Goal: Information Seeking & Learning: Find specific fact

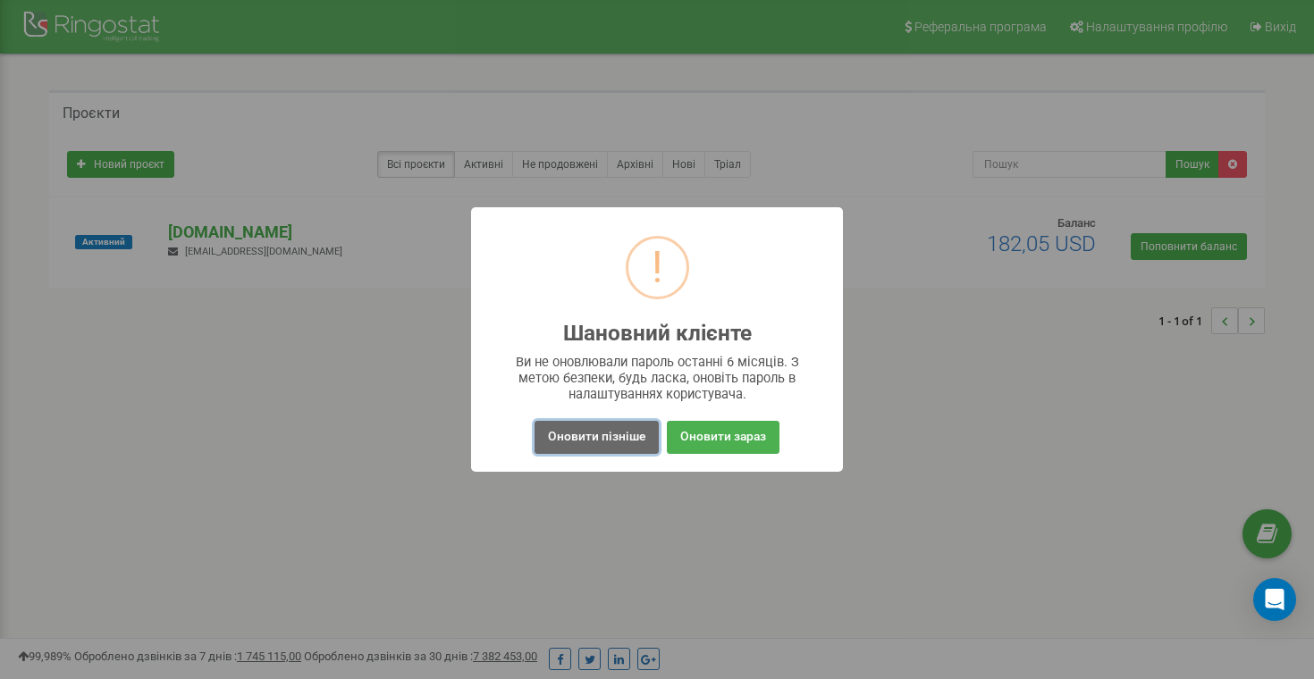
click at [605, 435] on button "Оновити пізніше" at bounding box center [596, 437] width 124 height 33
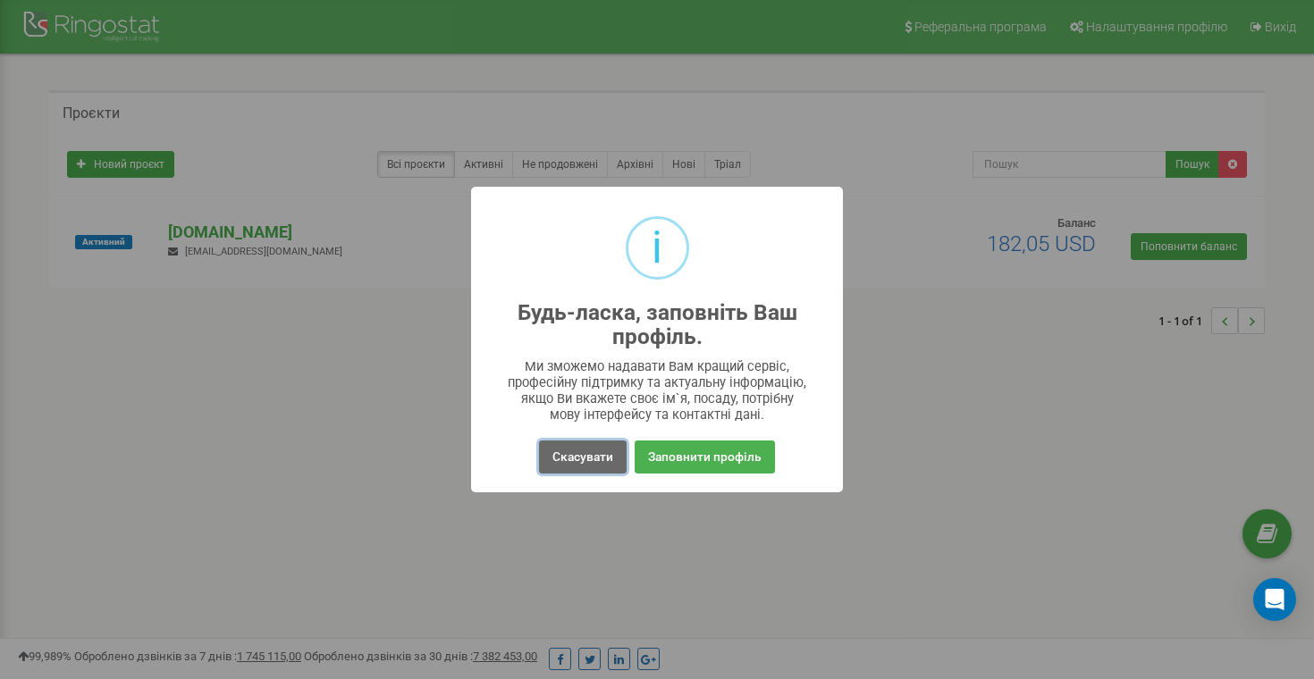
click at [605, 457] on button "Скасувати" at bounding box center [583, 457] width 88 height 33
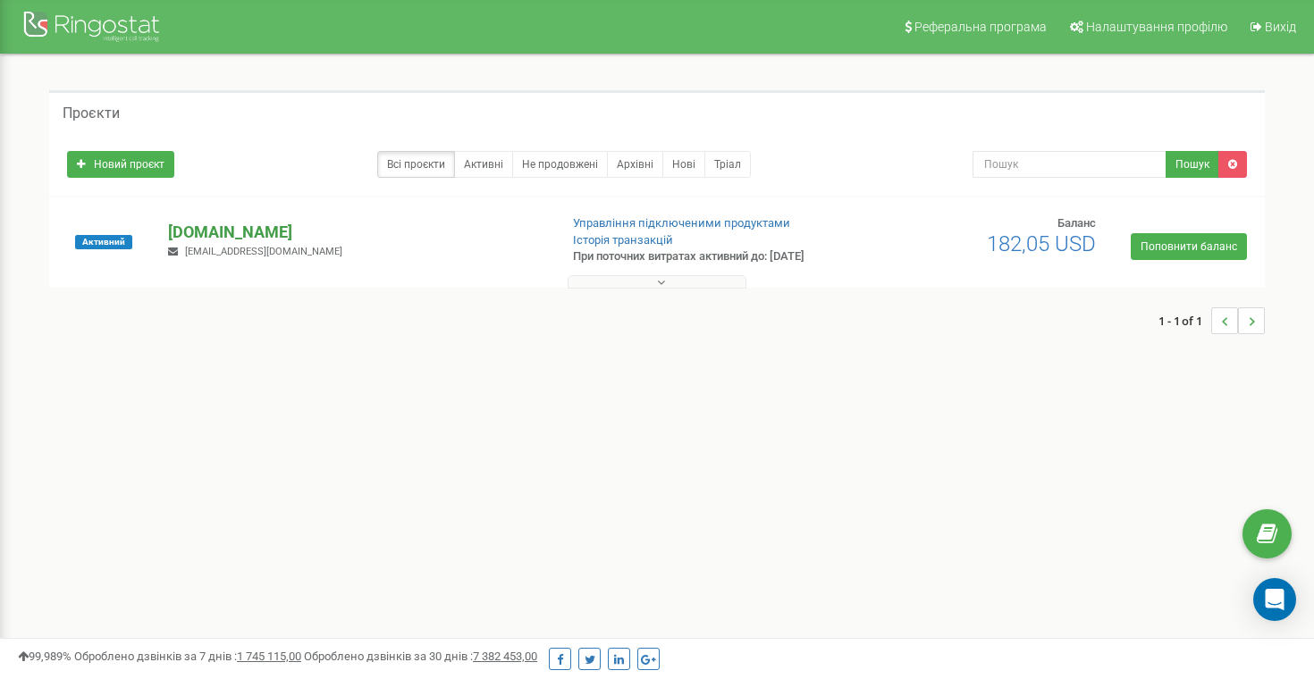
click at [233, 225] on p "[DOMAIN_NAME]" at bounding box center [355, 232] width 375 height 23
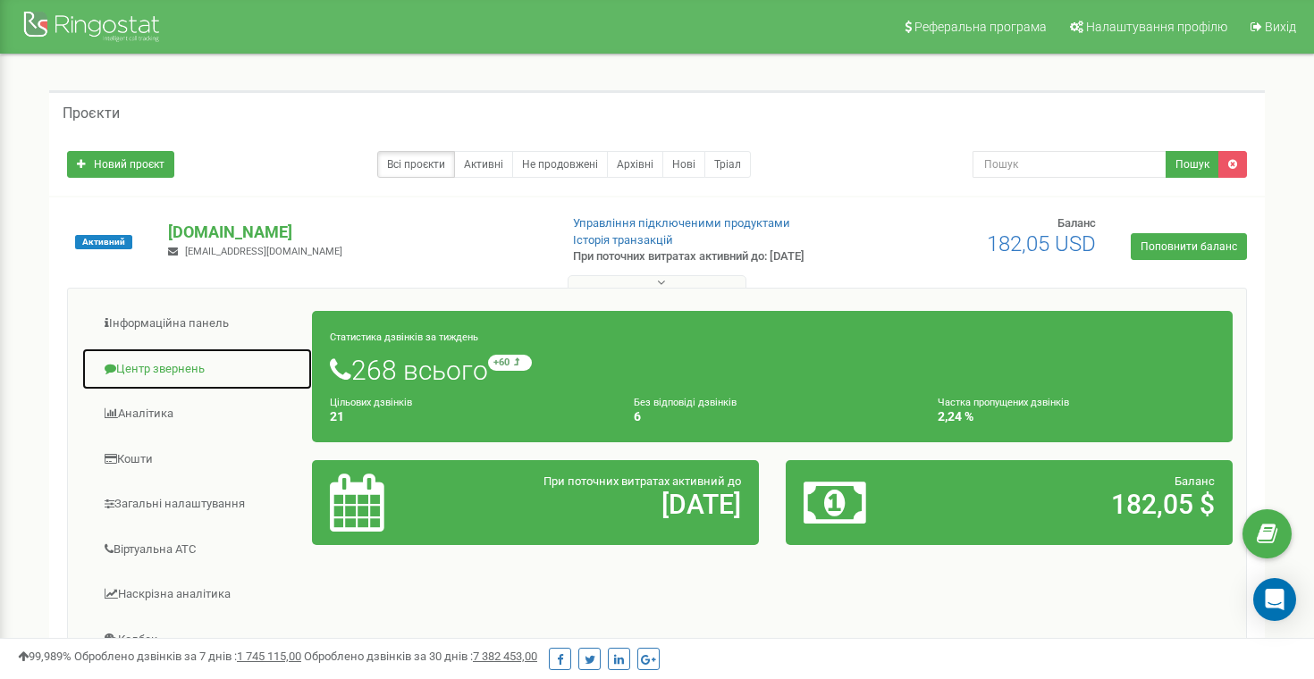
click at [166, 368] on link "Центр звернень" at bounding box center [196, 370] width 231 height 44
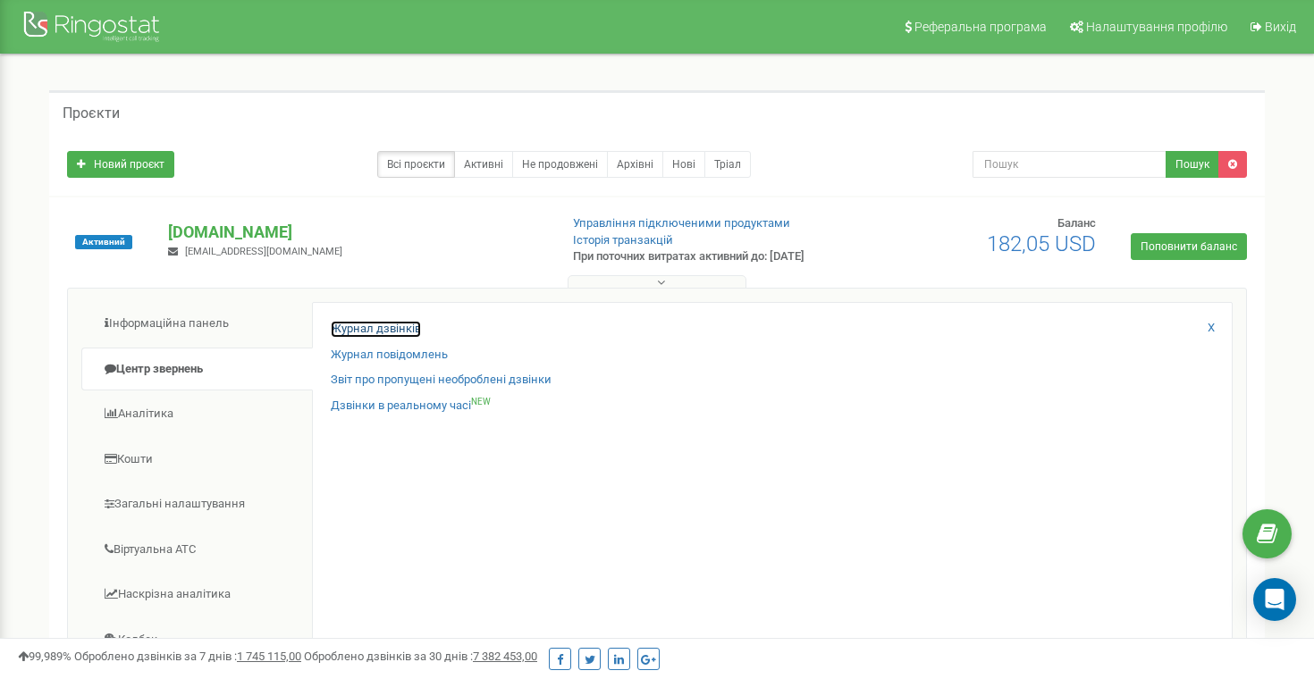
click at [354, 329] on link "Журнал дзвінків" at bounding box center [376, 329] width 90 height 17
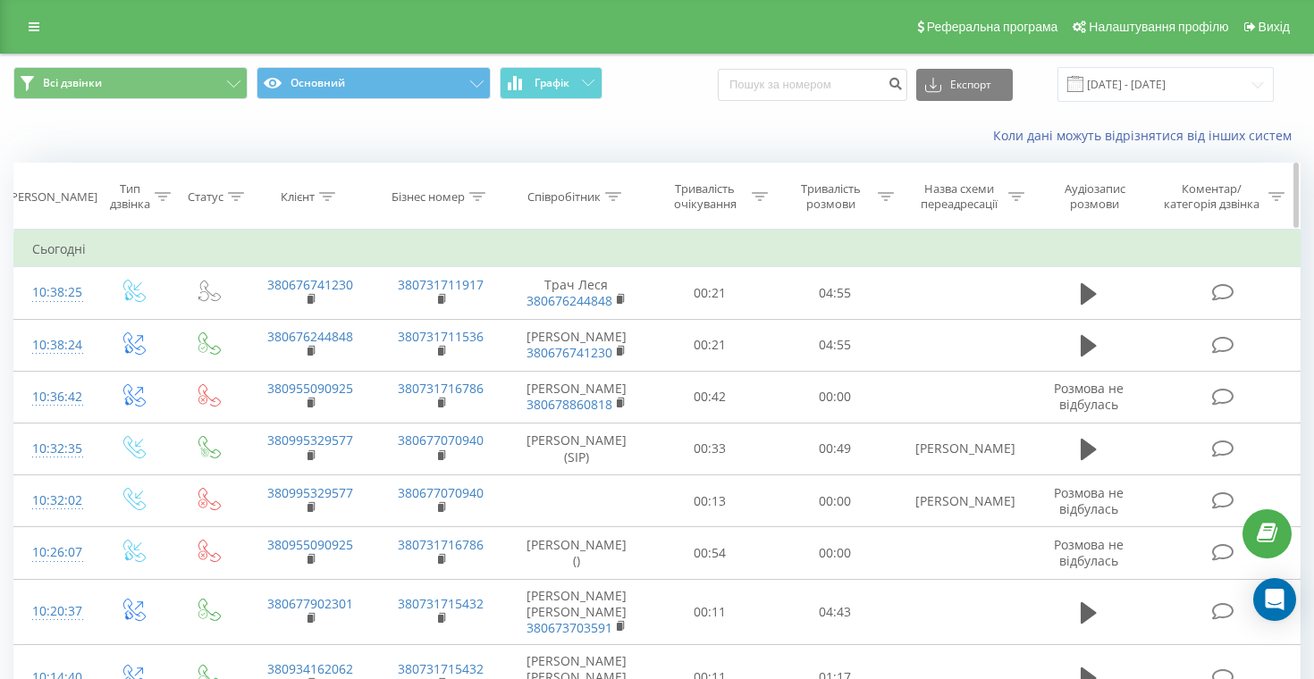
click at [616, 194] on icon at bounding box center [613, 196] width 16 height 9
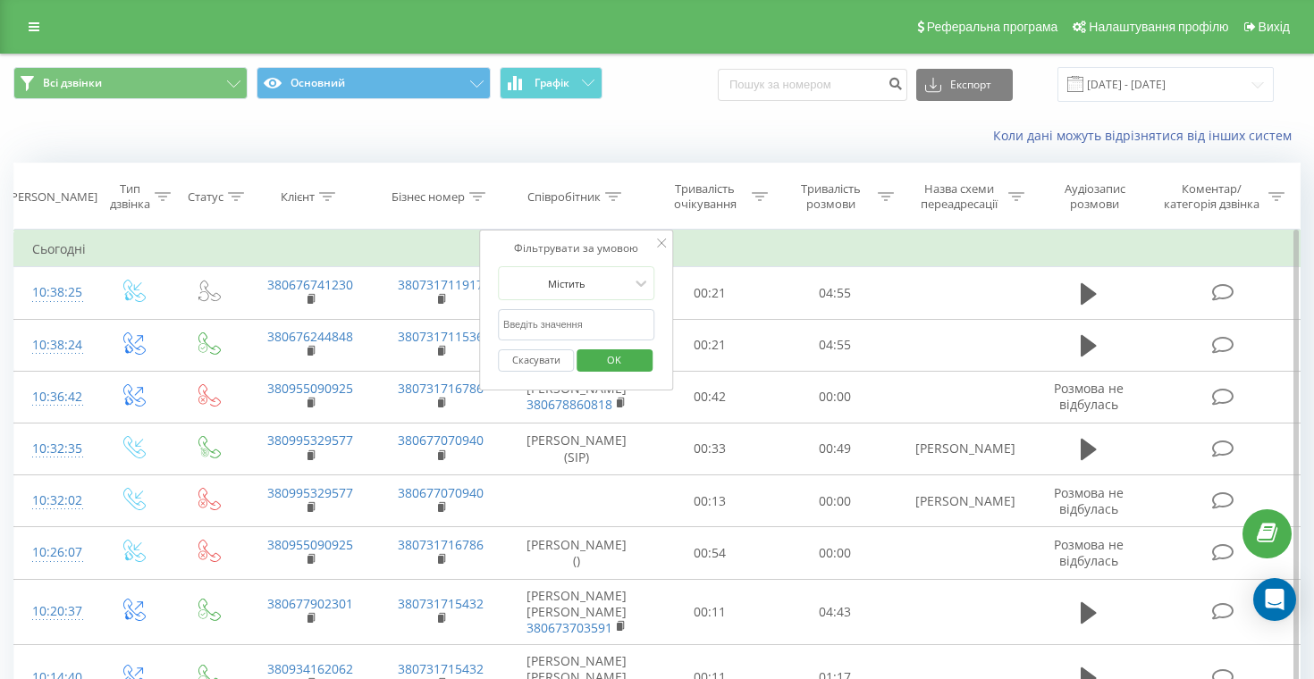
click at [635, 319] on input "text" at bounding box center [576, 324] width 157 height 31
type input "Косюта Христина"
click at [622, 359] on span "OK" at bounding box center [614, 360] width 50 height 28
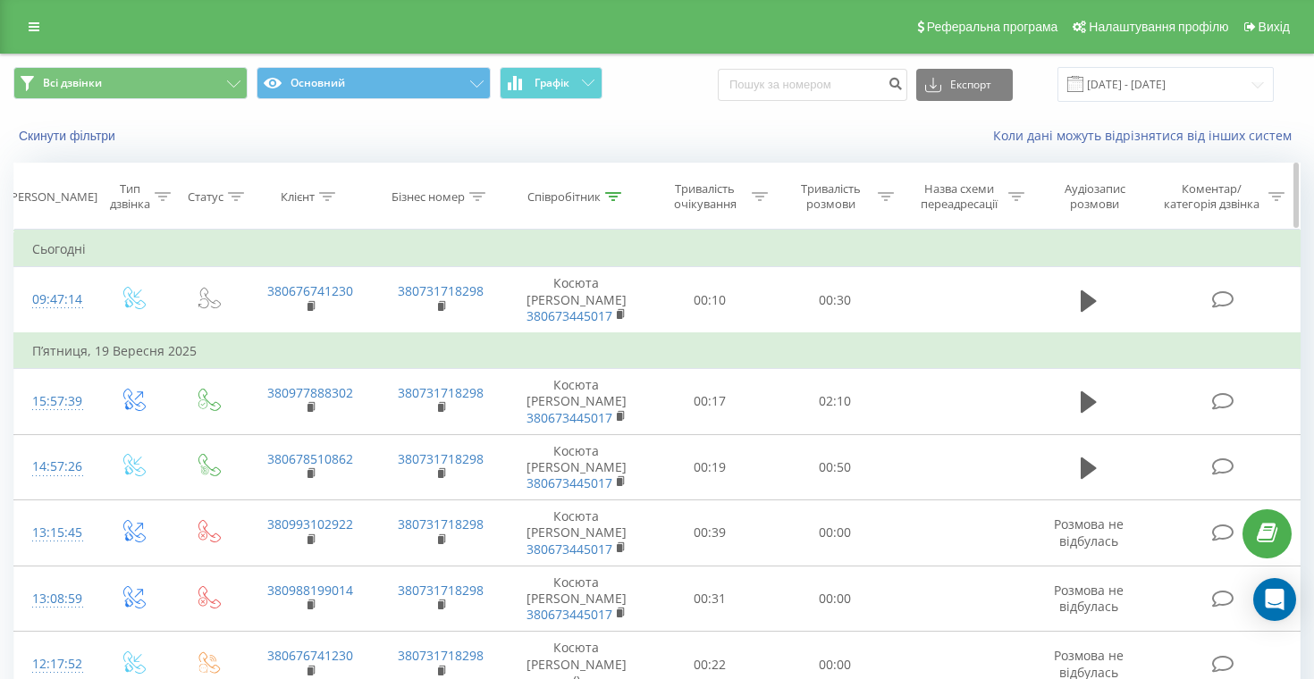
click at [172, 193] on div "Тип дзвінка" at bounding box center [134, 196] width 80 height 30
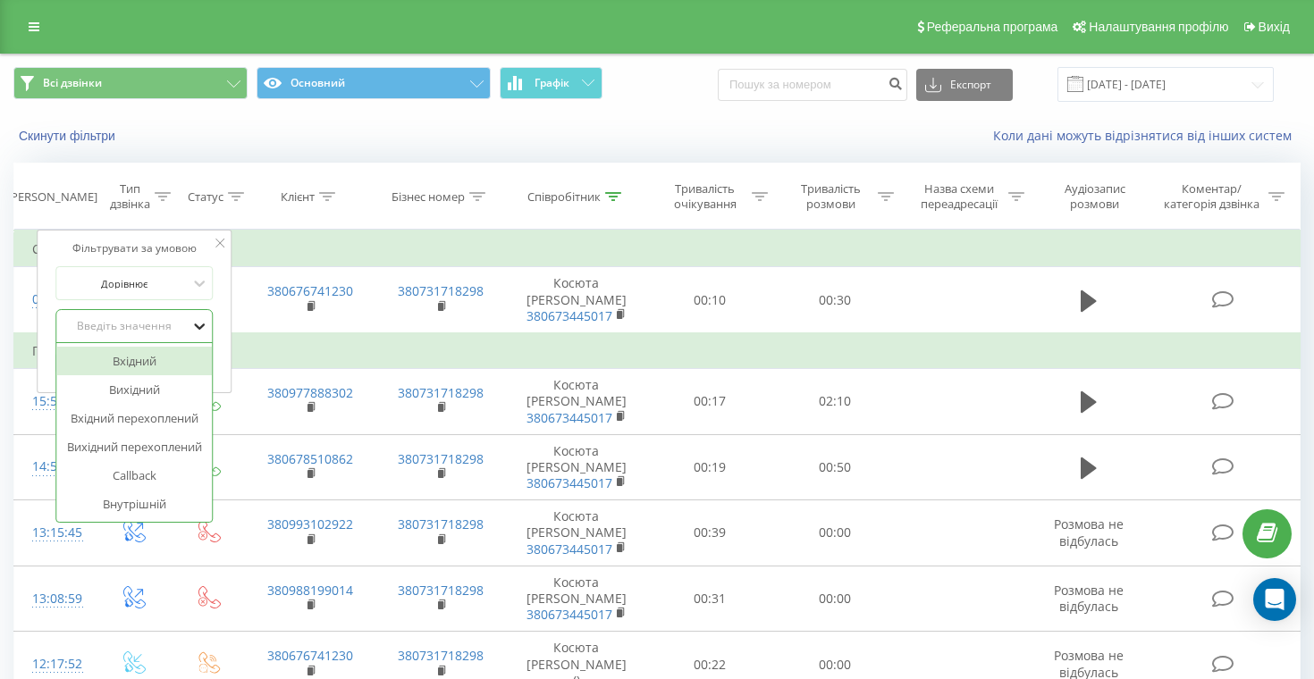
click at [194, 324] on icon at bounding box center [199, 326] width 18 height 18
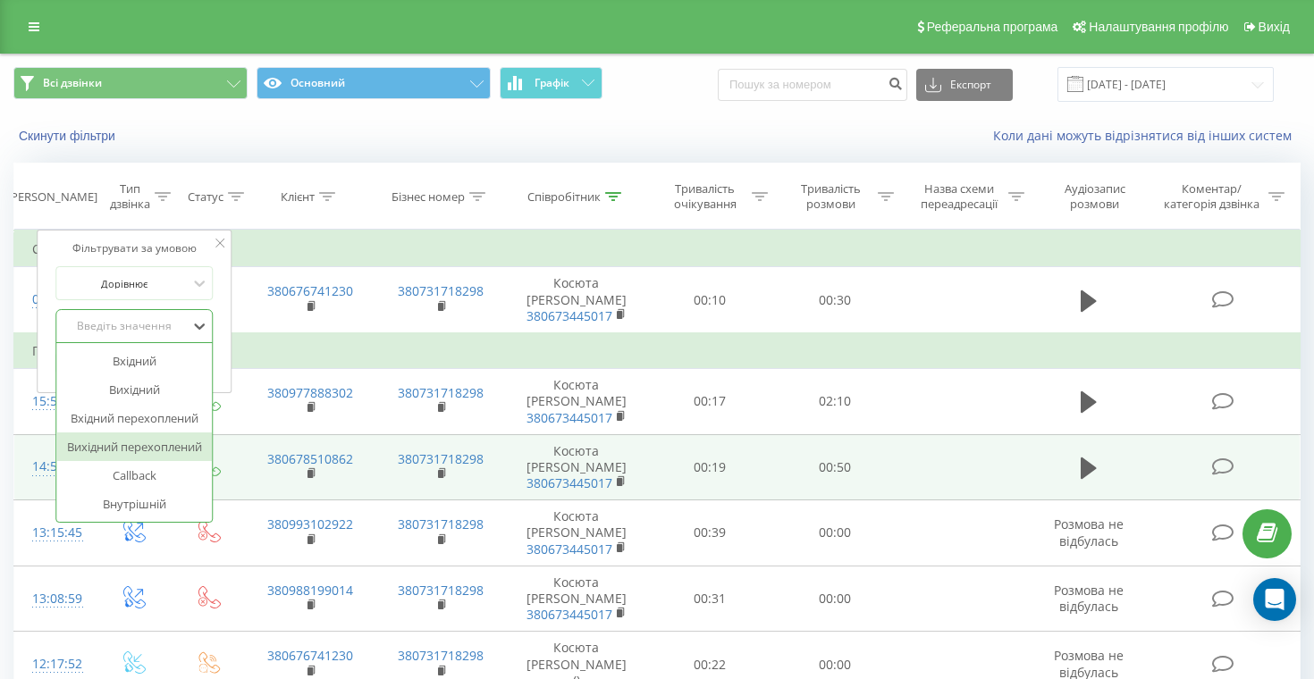
click at [163, 453] on div "Вихідний перехоплений" at bounding box center [135, 447] width 156 height 29
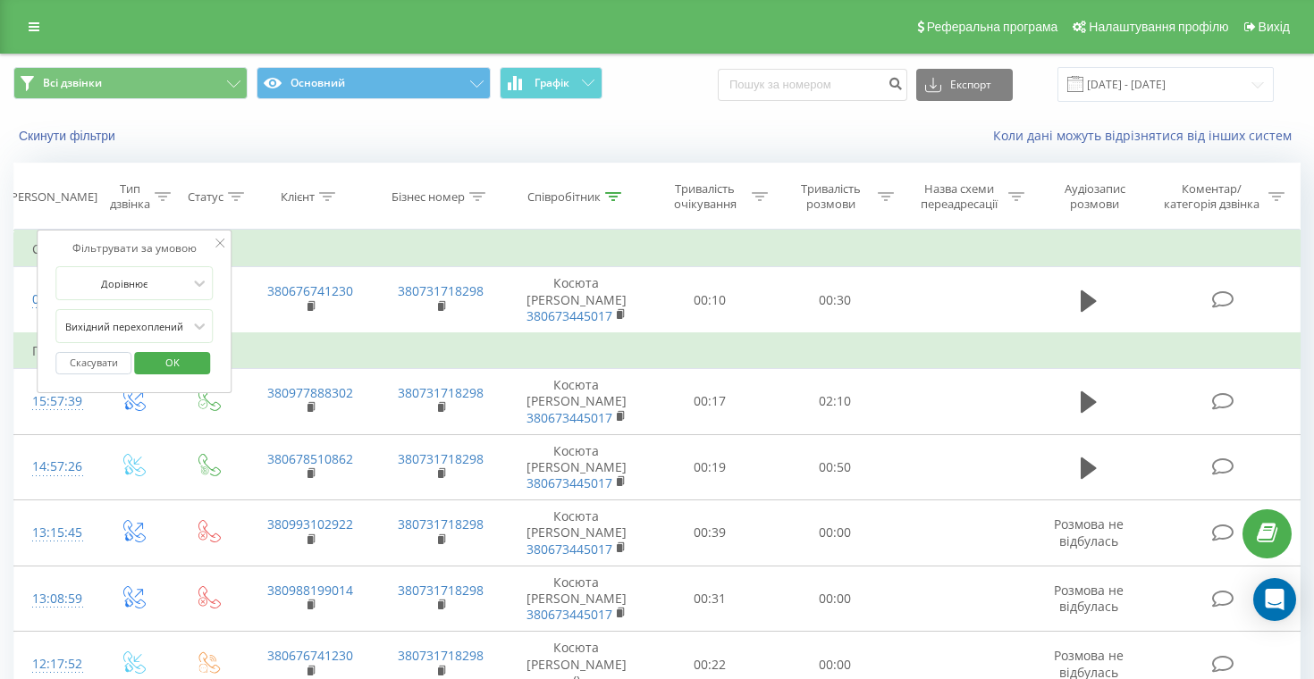
click at [174, 359] on span "OK" at bounding box center [172, 363] width 50 height 28
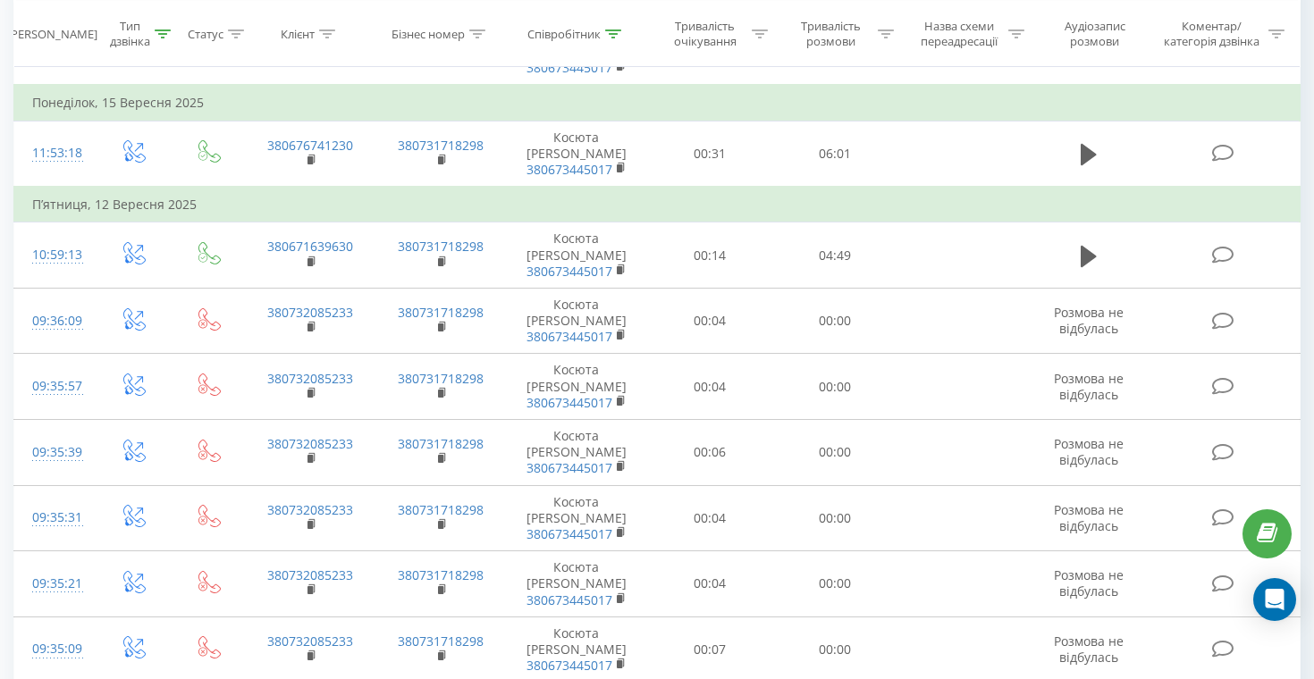
scroll to position [909, 0]
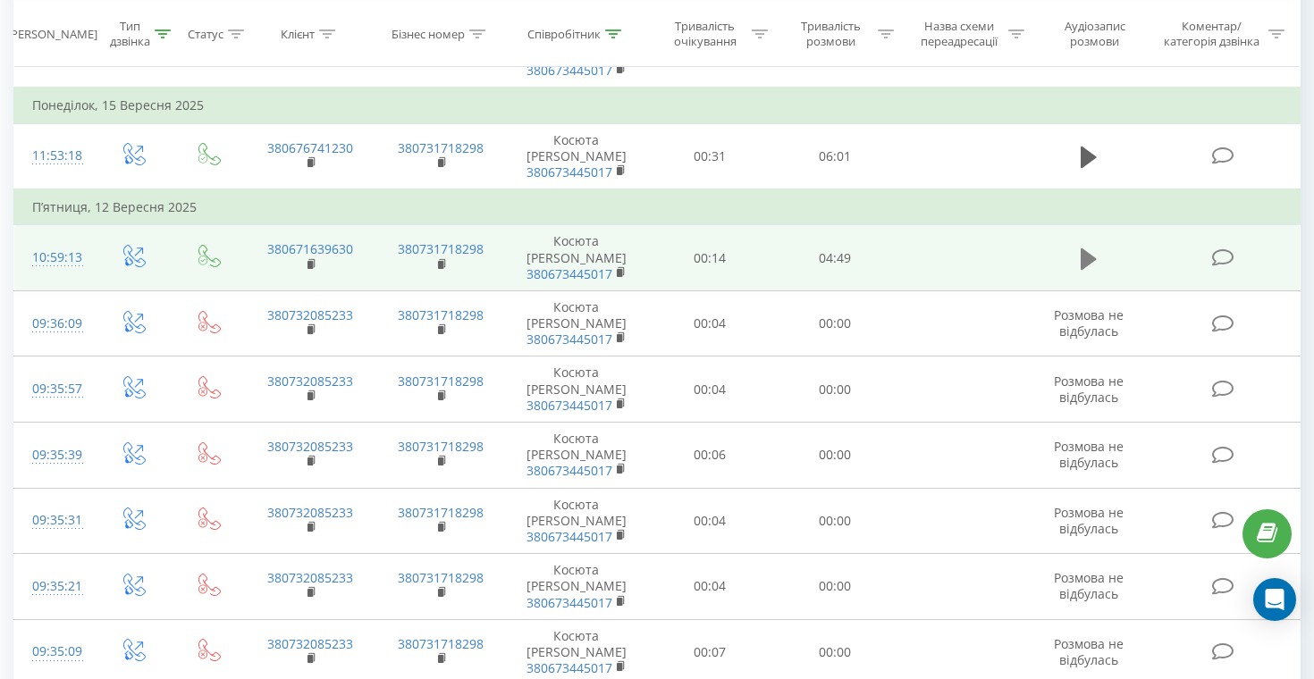
click at [1089, 254] on icon at bounding box center [1089, 258] width 16 height 21
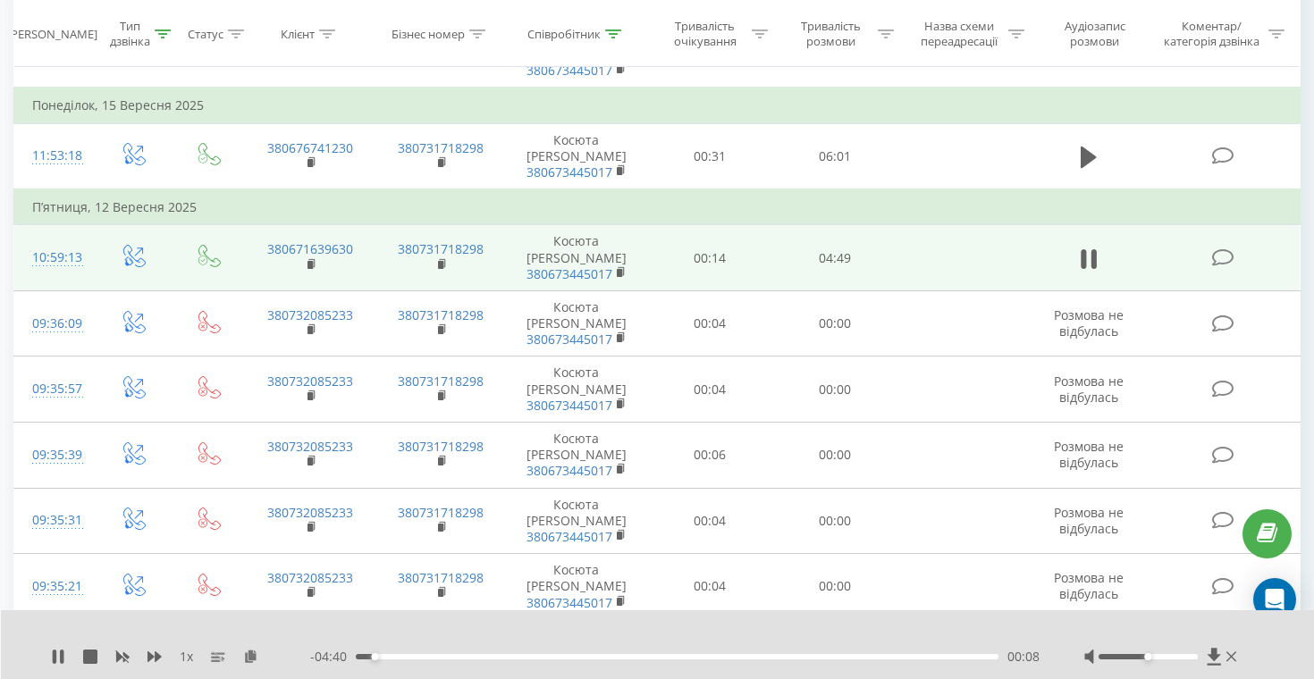
click at [475, 657] on div "00:08" at bounding box center [677, 656] width 643 height 5
click at [1088, 261] on icon at bounding box center [1089, 259] width 16 height 25
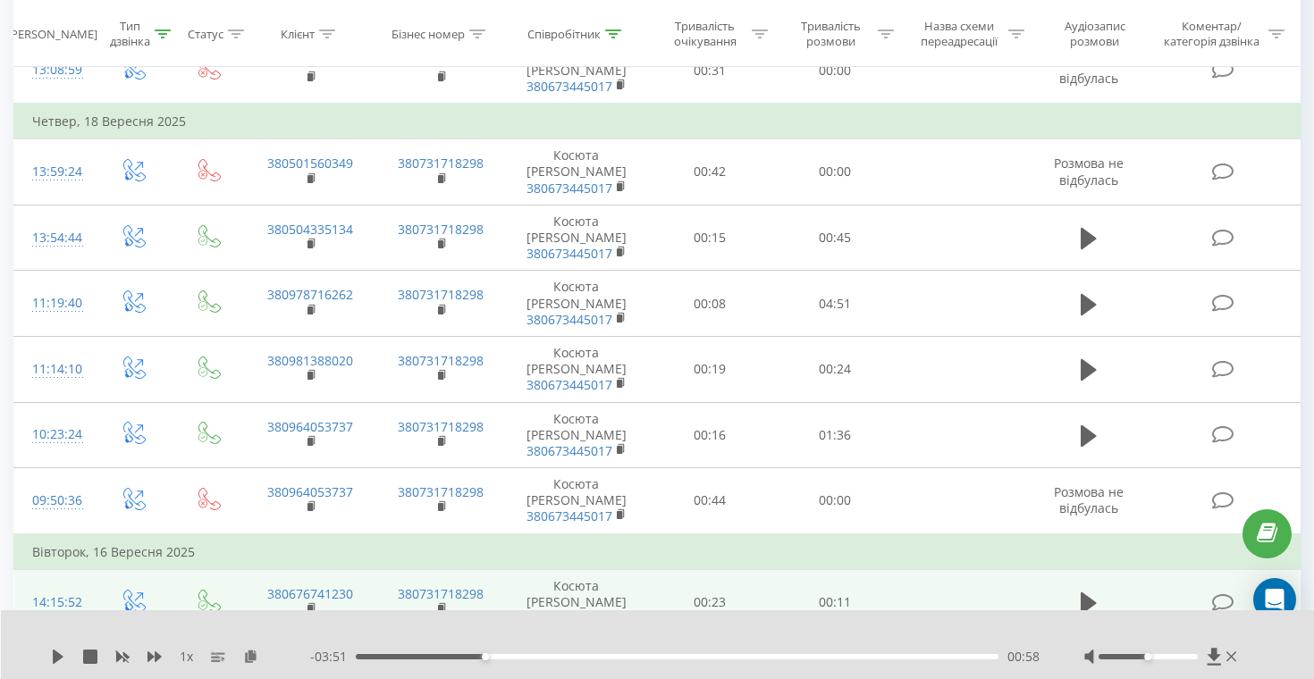
scroll to position [360, 0]
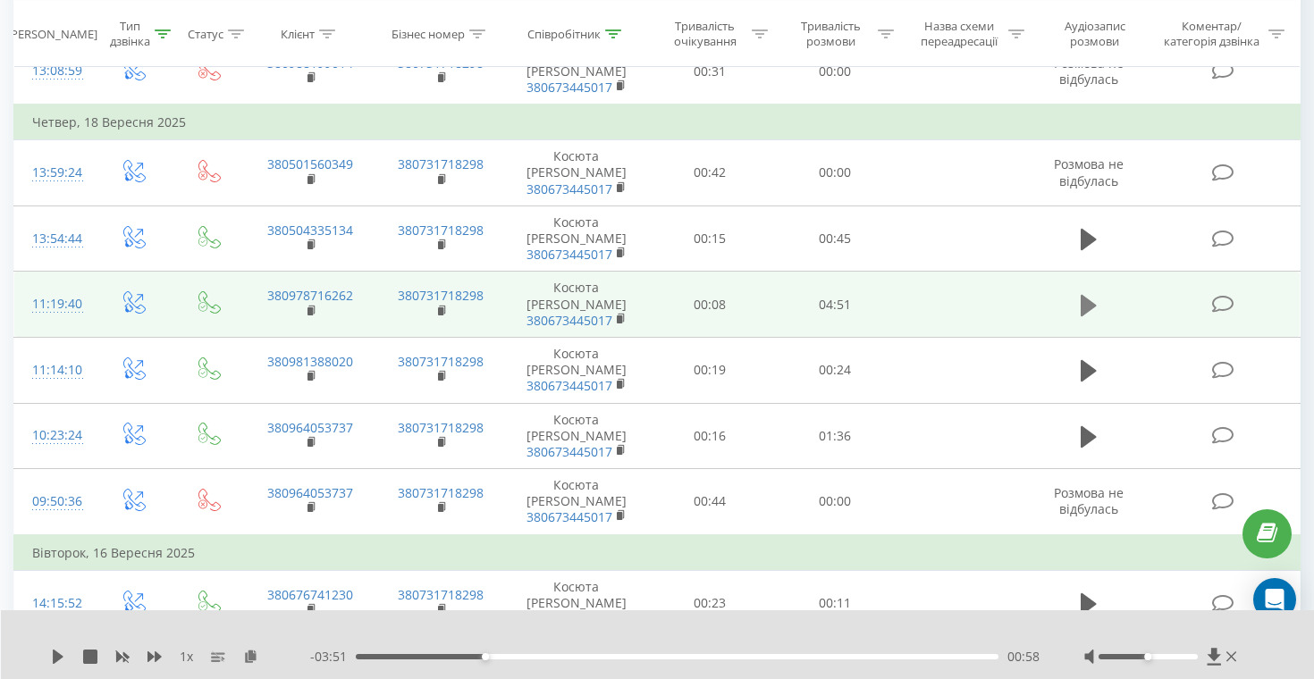
click at [1092, 304] on icon at bounding box center [1089, 304] width 16 height 21
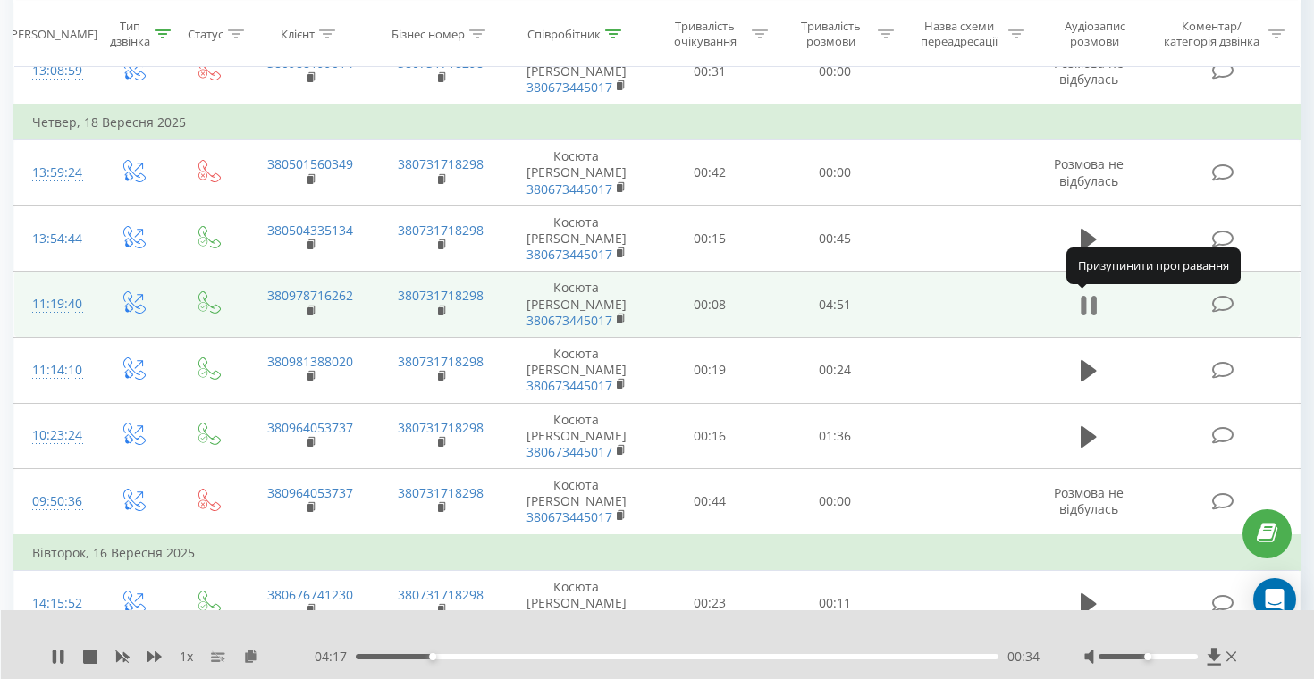
click at [1089, 303] on icon at bounding box center [1089, 305] width 16 height 25
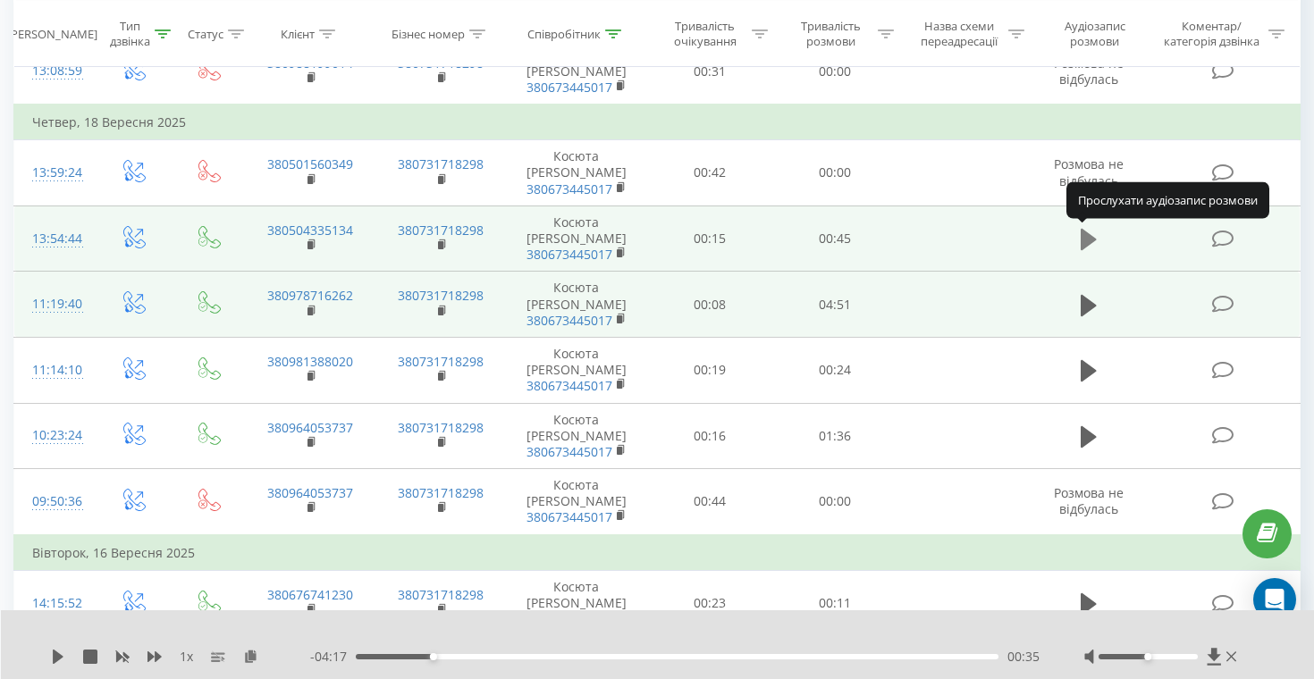
click at [1089, 239] on icon at bounding box center [1089, 239] width 16 height 21
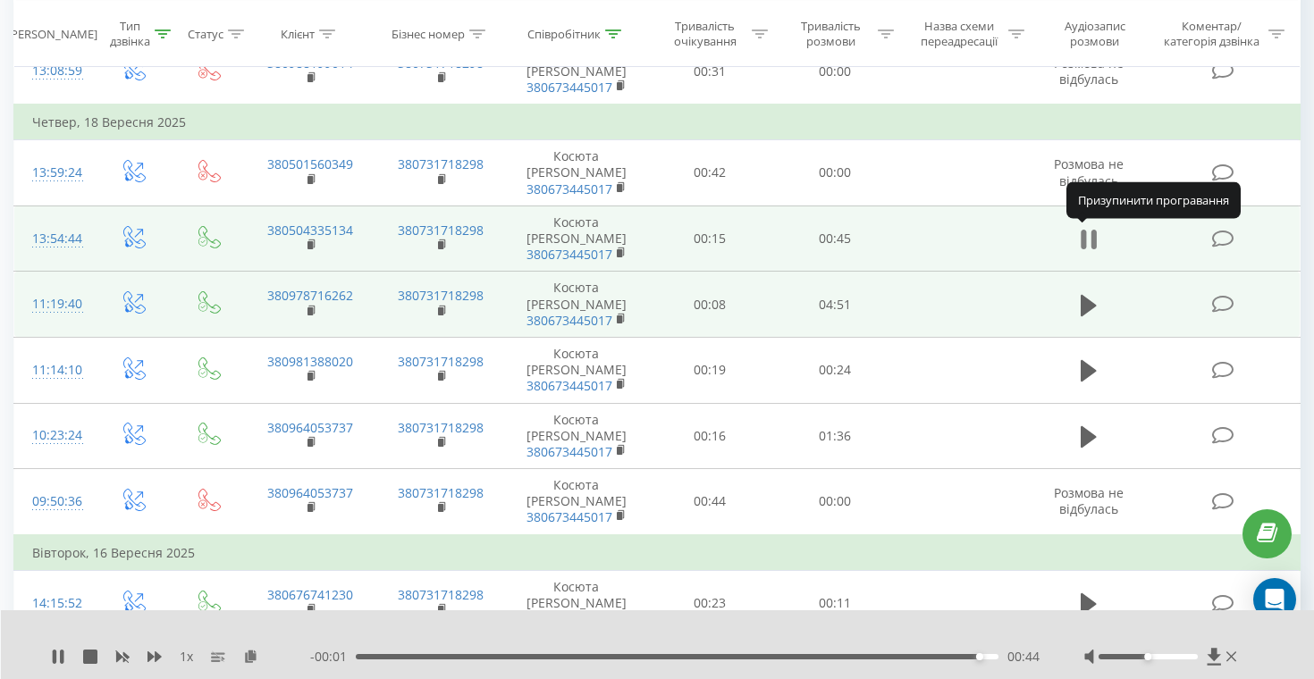
click at [1090, 239] on icon at bounding box center [1089, 239] width 16 height 25
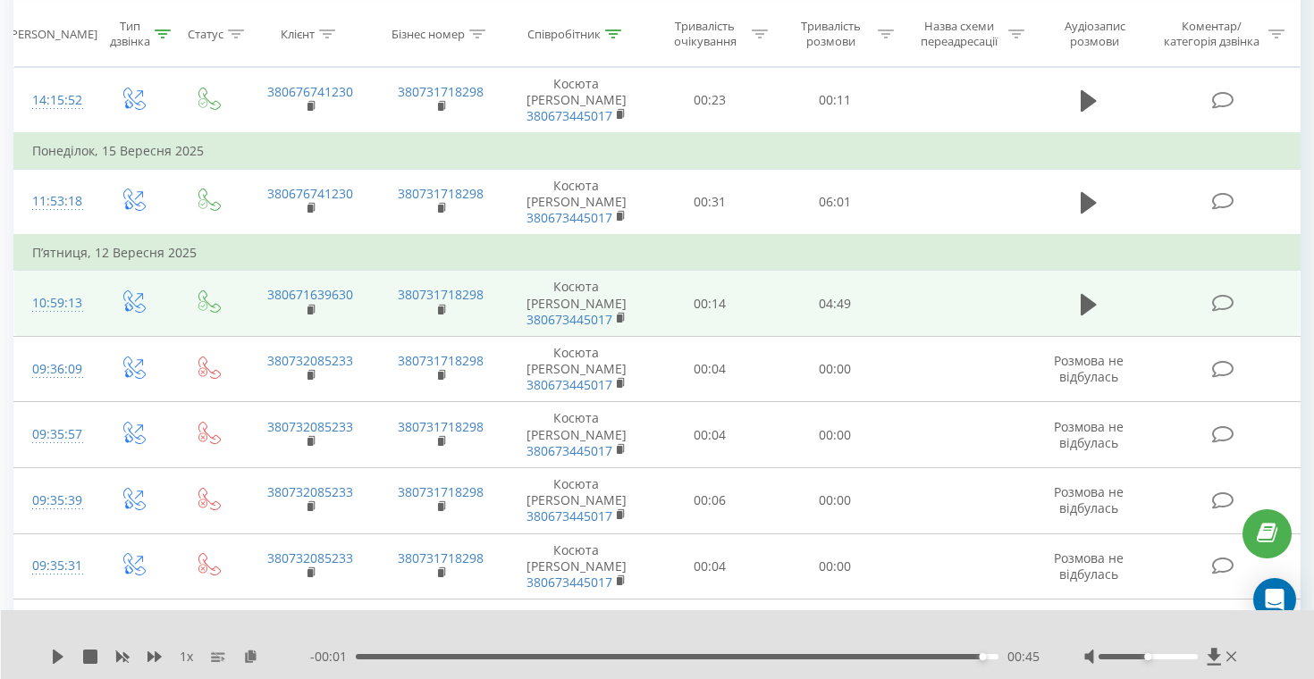
scroll to position [0, 0]
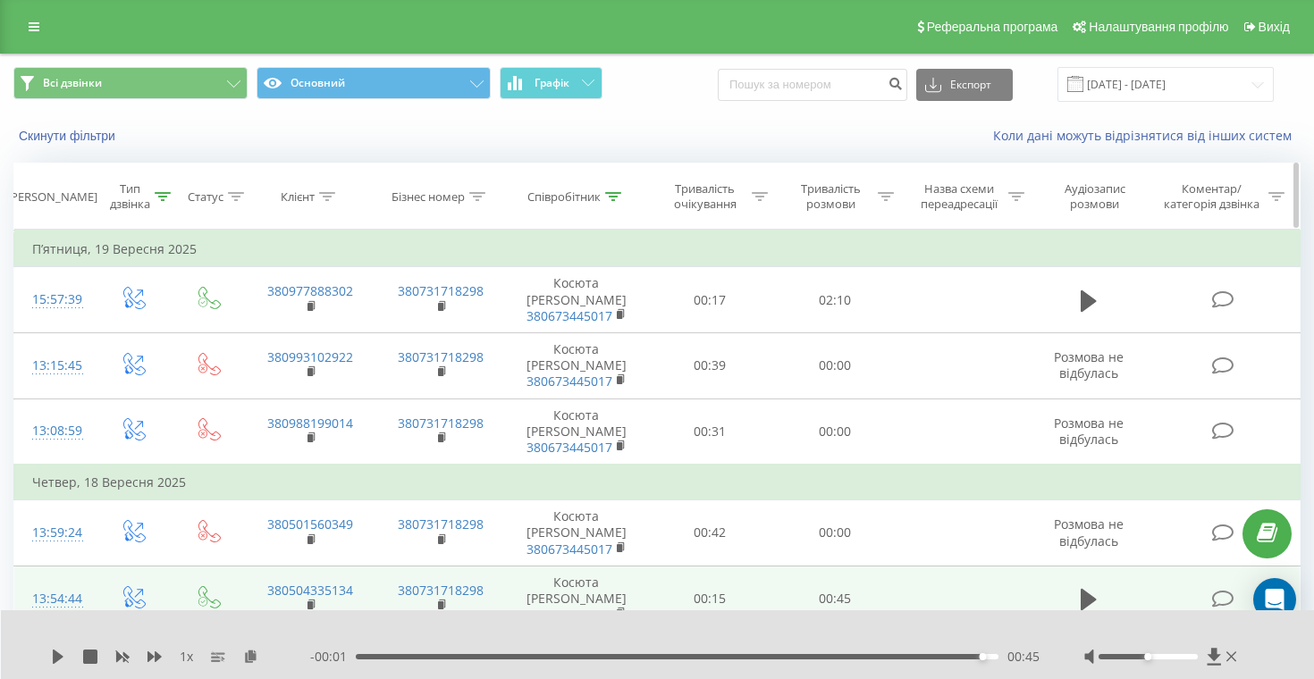
click at [620, 194] on icon at bounding box center [613, 196] width 16 height 9
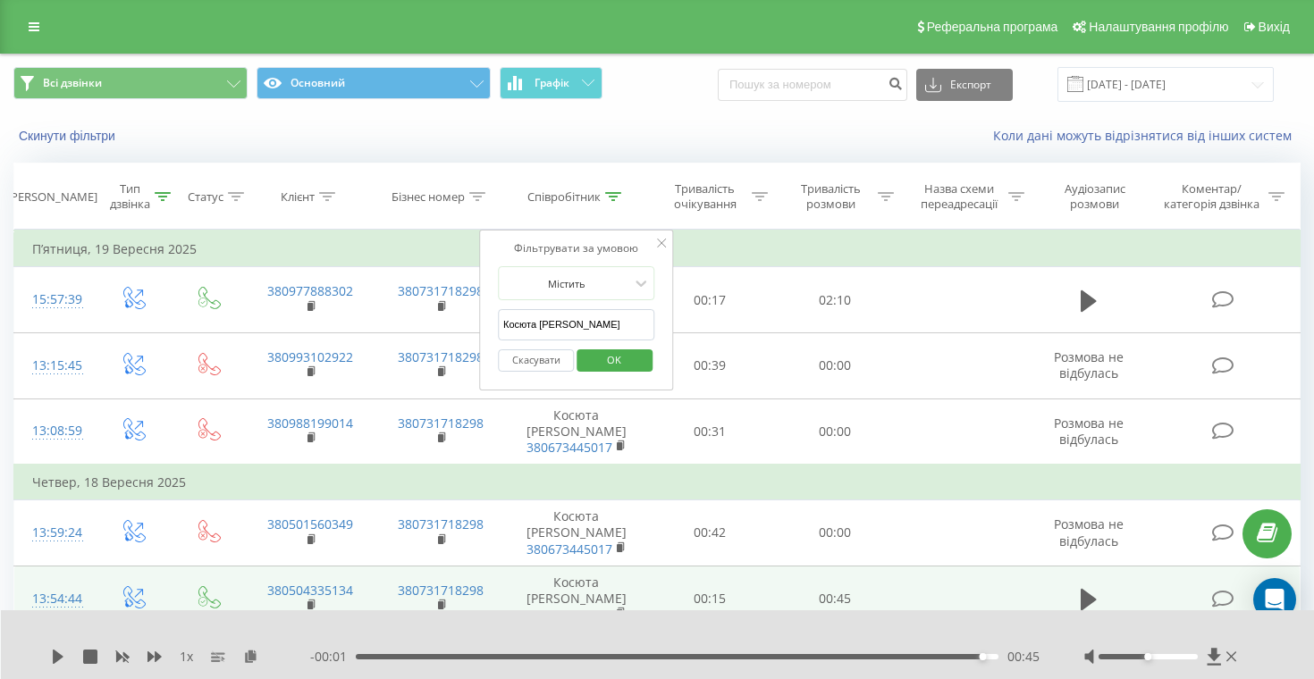
click at [638, 319] on input "Косюта Христина" at bounding box center [576, 324] width 157 height 31
click at [627, 283] on div at bounding box center [566, 283] width 127 height 17
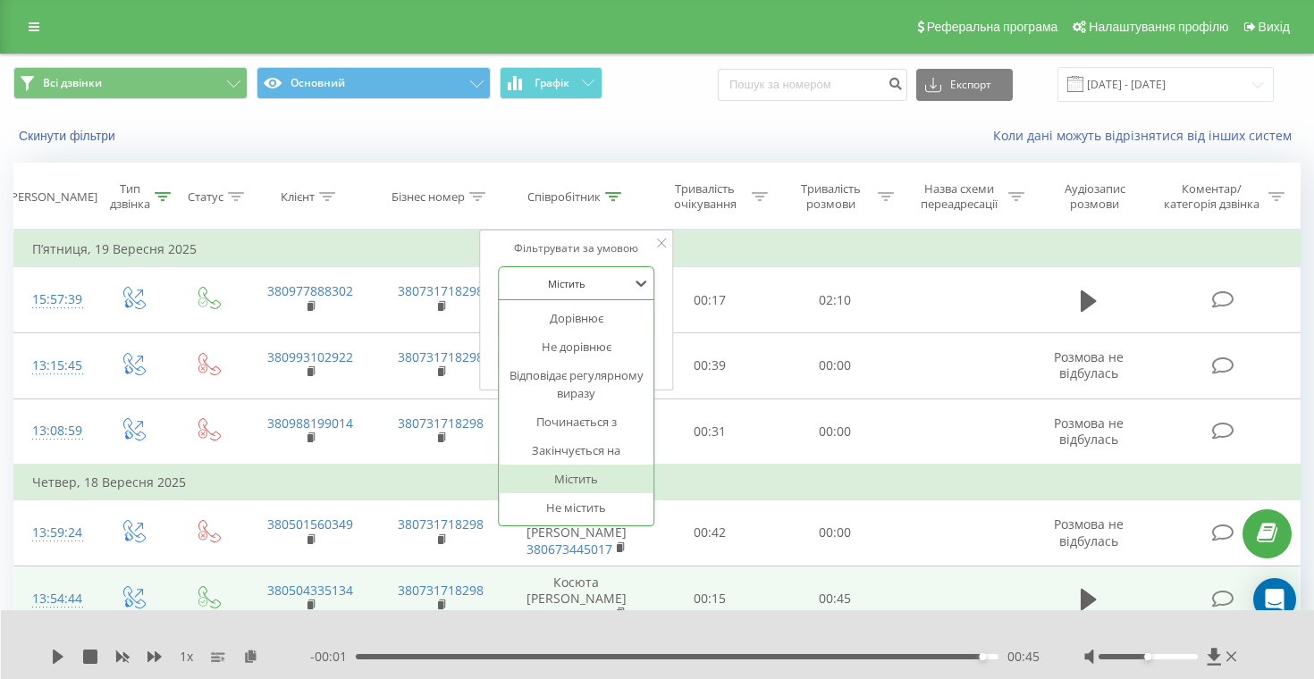
click at [578, 487] on div "Містить" at bounding box center [577, 479] width 156 height 29
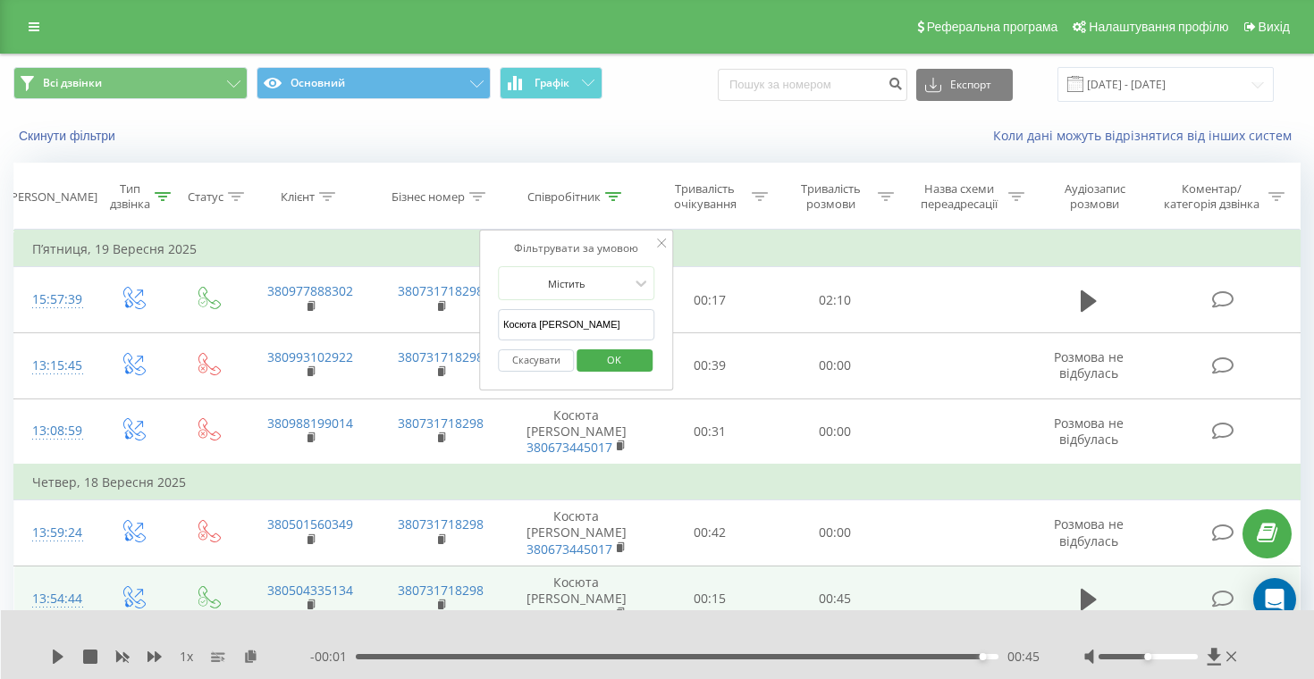
click at [601, 332] on input "Косюта Христина" at bounding box center [576, 324] width 157 height 31
click at [553, 364] on button "Скасувати" at bounding box center [536, 360] width 76 height 22
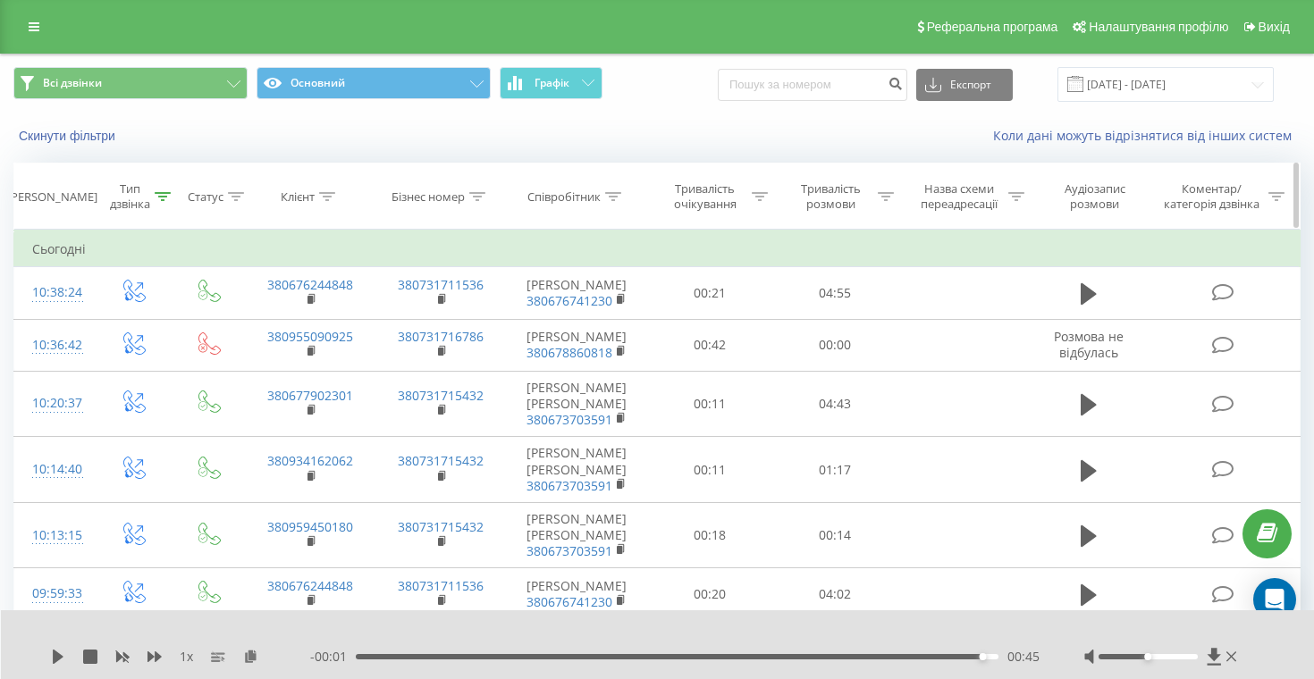
click at [617, 198] on icon at bounding box center [613, 196] width 16 height 9
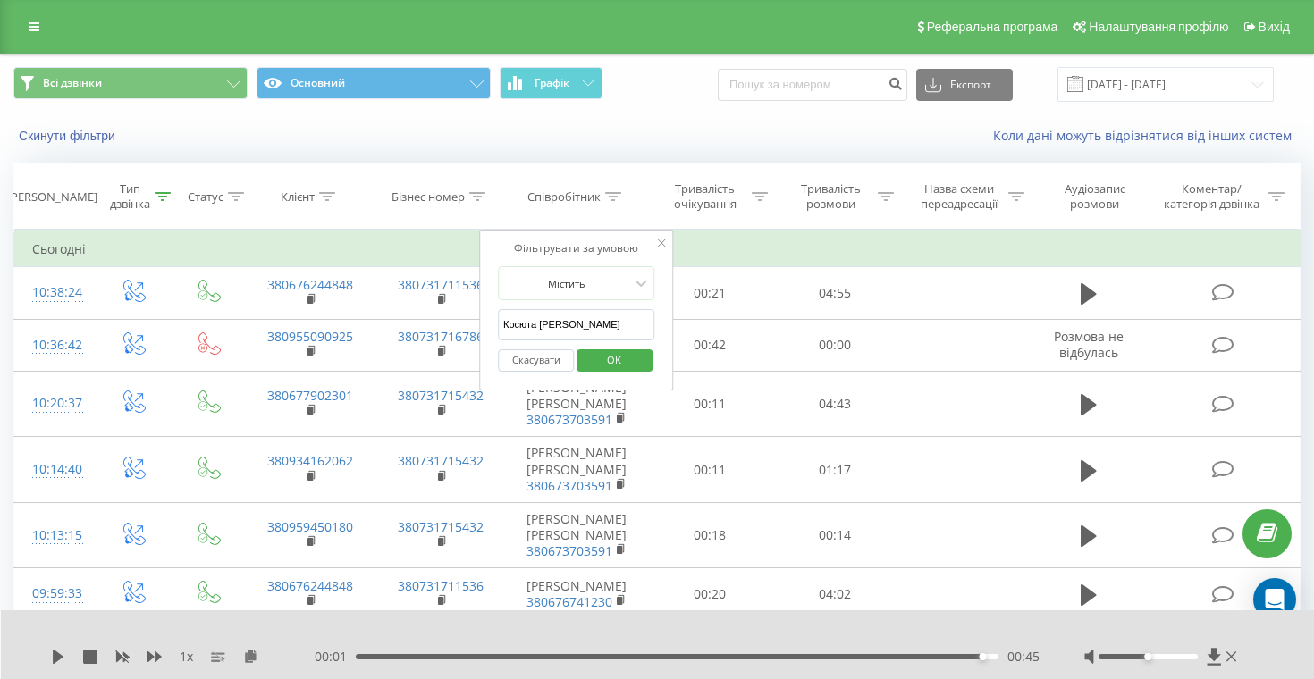
click at [617, 324] on input "Косюта Христина" at bounding box center [576, 324] width 157 height 31
click at [628, 170] on th "Співробітник" at bounding box center [576, 197] width 140 height 66
click at [638, 130] on div "Коли дані можуть відрізнятися вiд інших систем" at bounding box center [903, 136] width 820 height 18
click at [618, 372] on span "OK" at bounding box center [614, 360] width 50 height 28
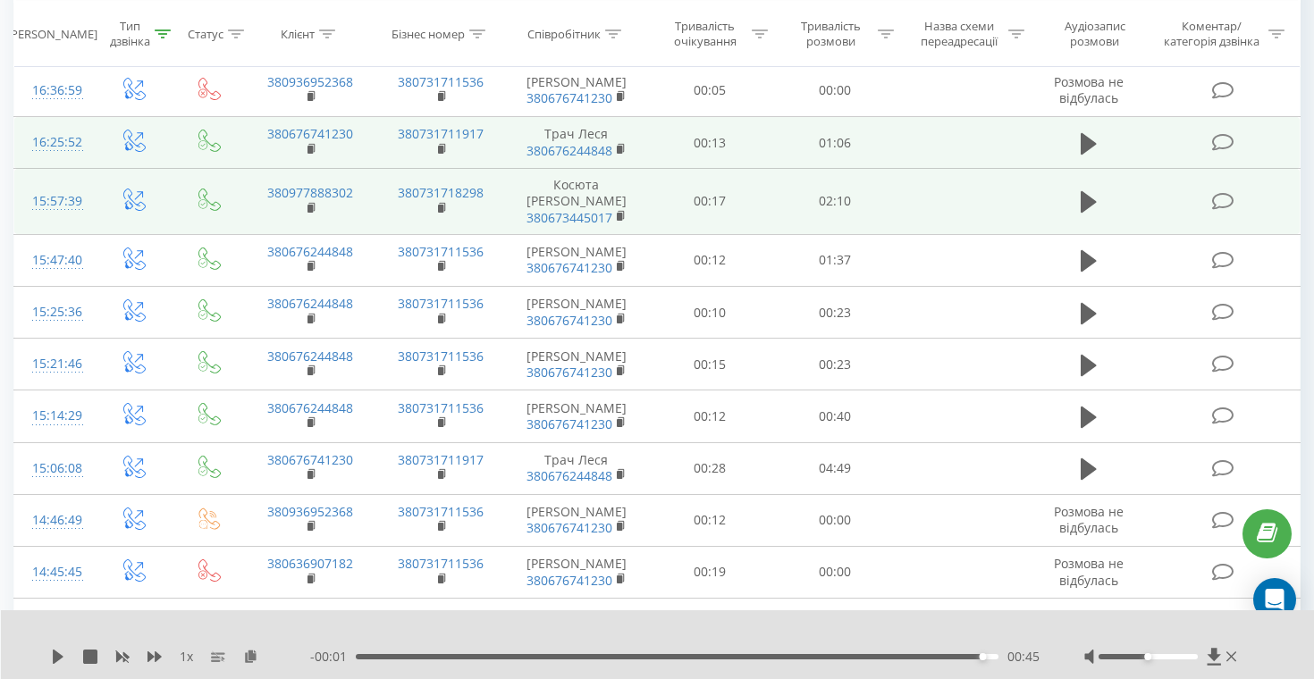
scroll to position [894, 0]
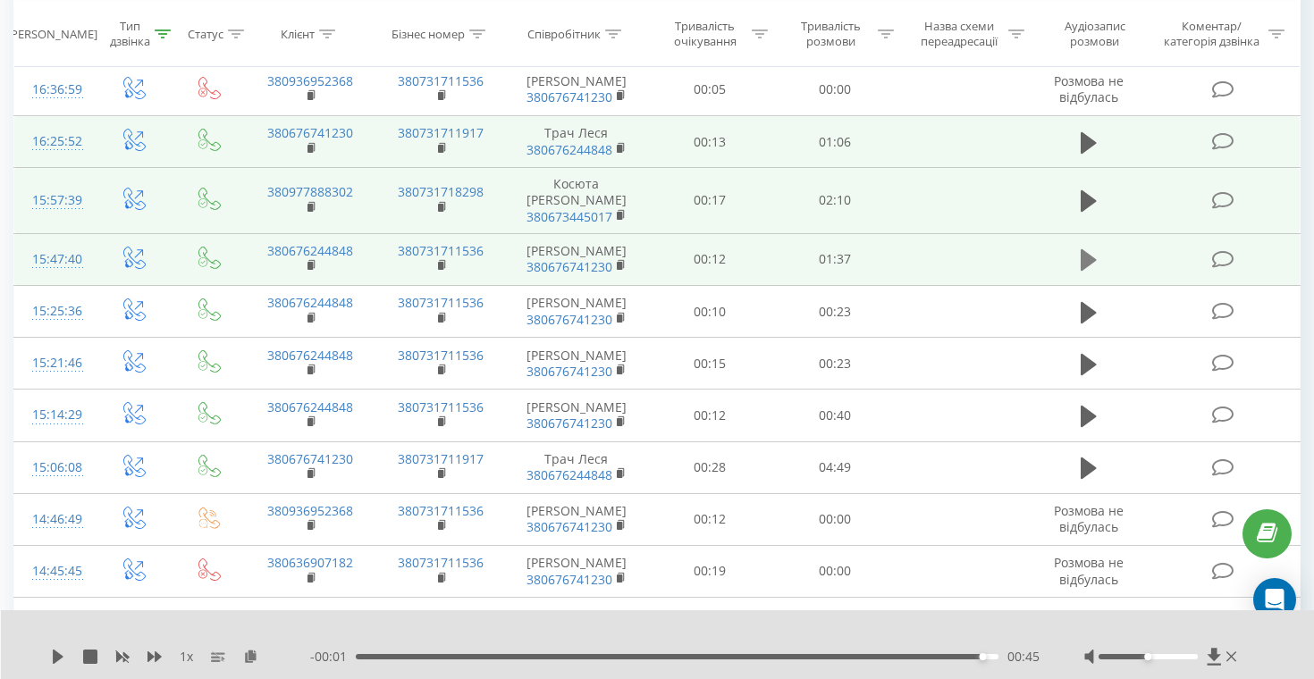
click at [1084, 257] on icon at bounding box center [1089, 259] width 16 height 21
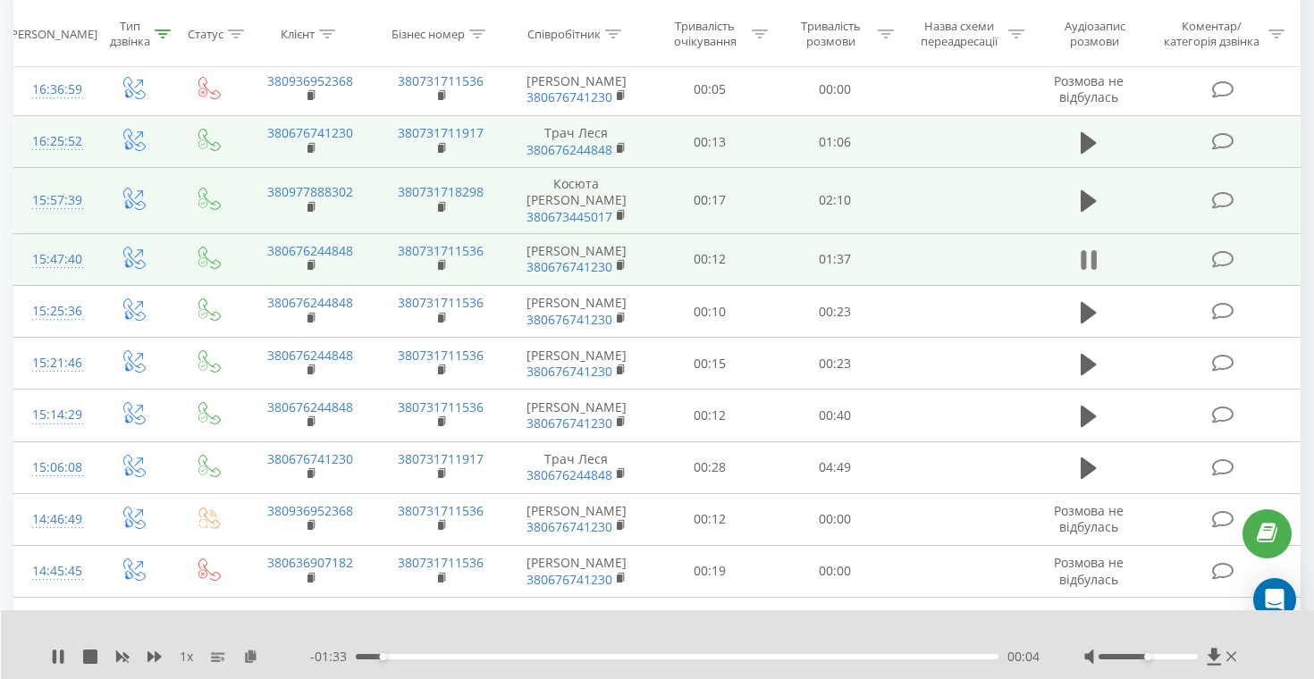
click at [1090, 260] on icon at bounding box center [1089, 260] width 16 height 25
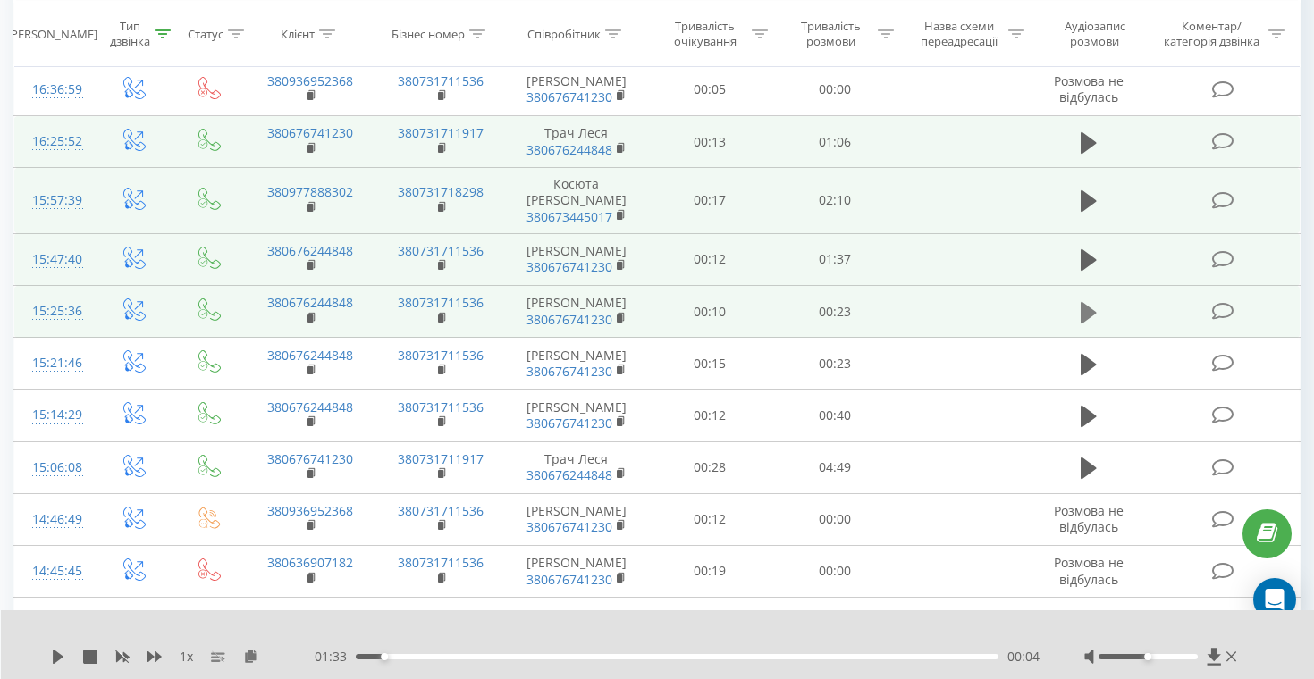
click at [1091, 315] on icon at bounding box center [1089, 311] width 16 height 21
click at [1091, 314] on icon at bounding box center [1093, 313] width 5 height 20
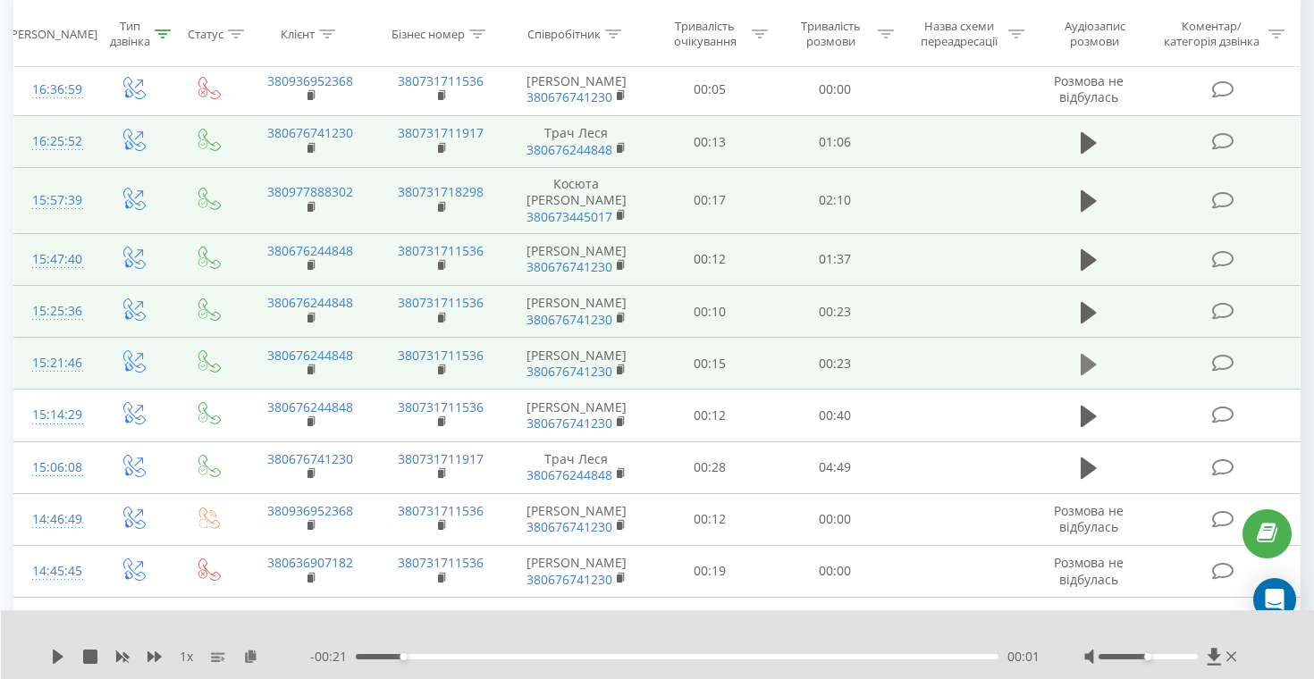
click at [1093, 368] on icon at bounding box center [1089, 364] width 16 height 25
click at [1090, 365] on icon at bounding box center [1089, 364] width 16 height 25
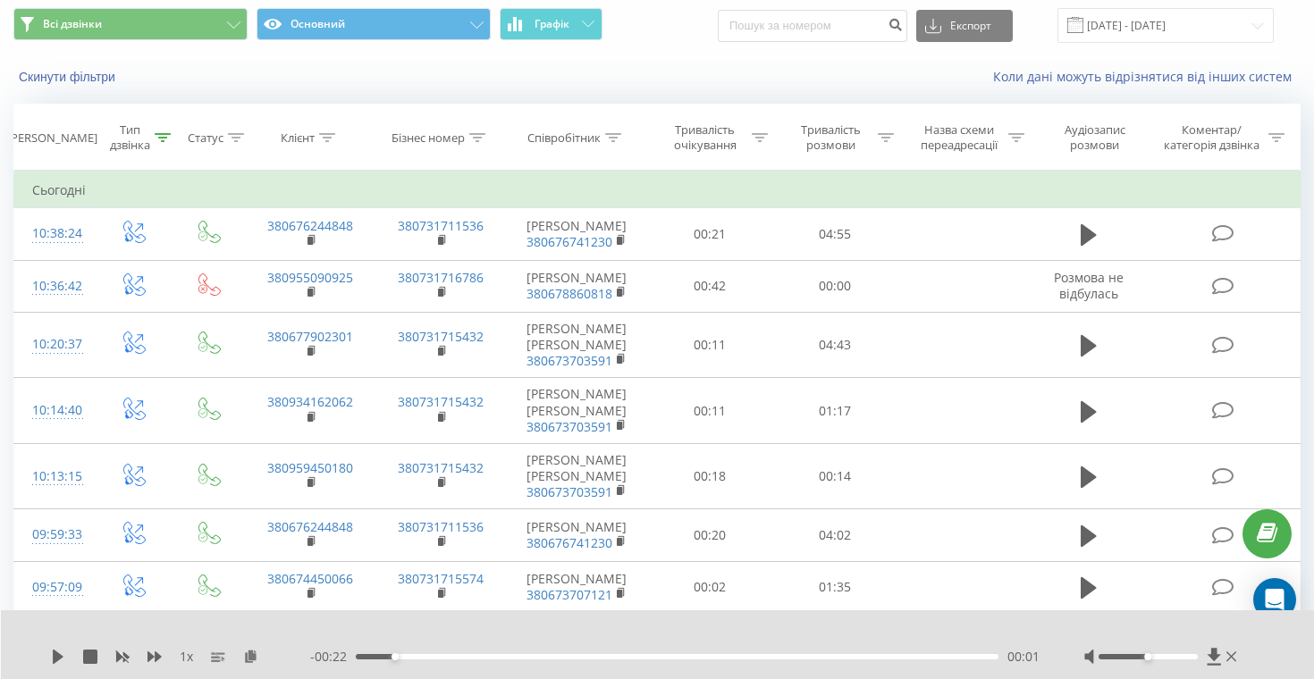
scroll to position [46, 0]
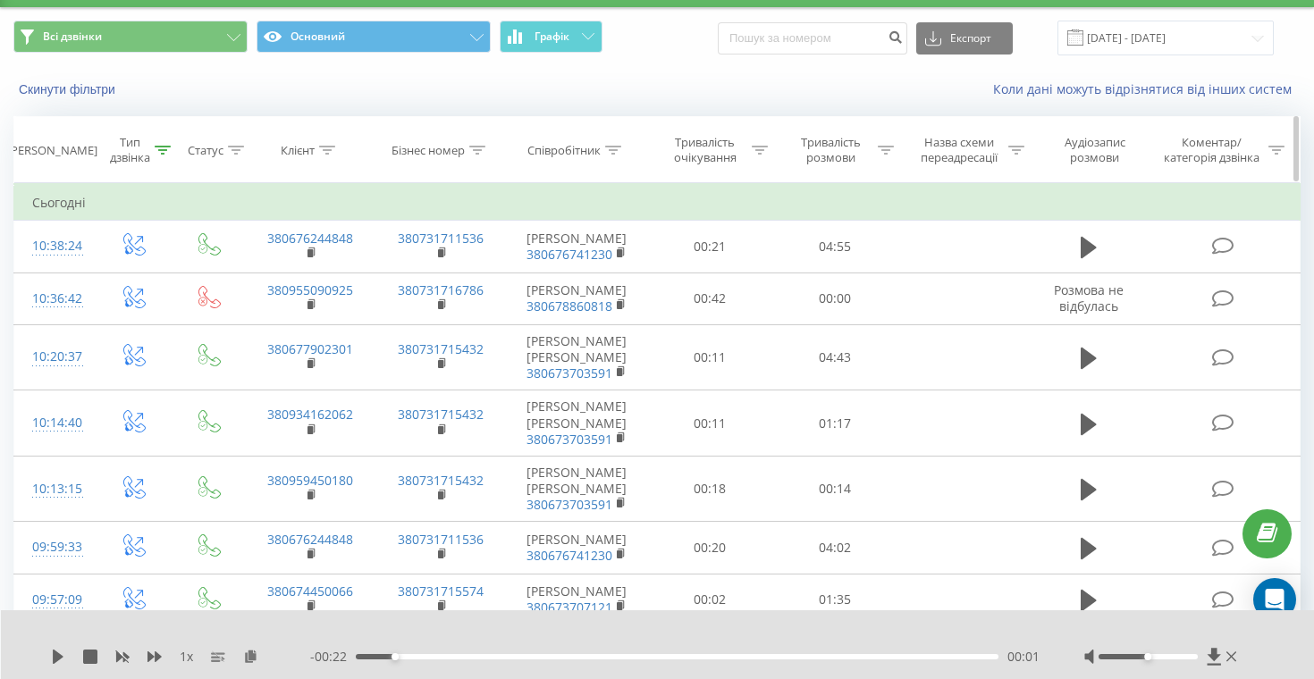
click at [614, 146] on icon at bounding box center [613, 150] width 16 height 9
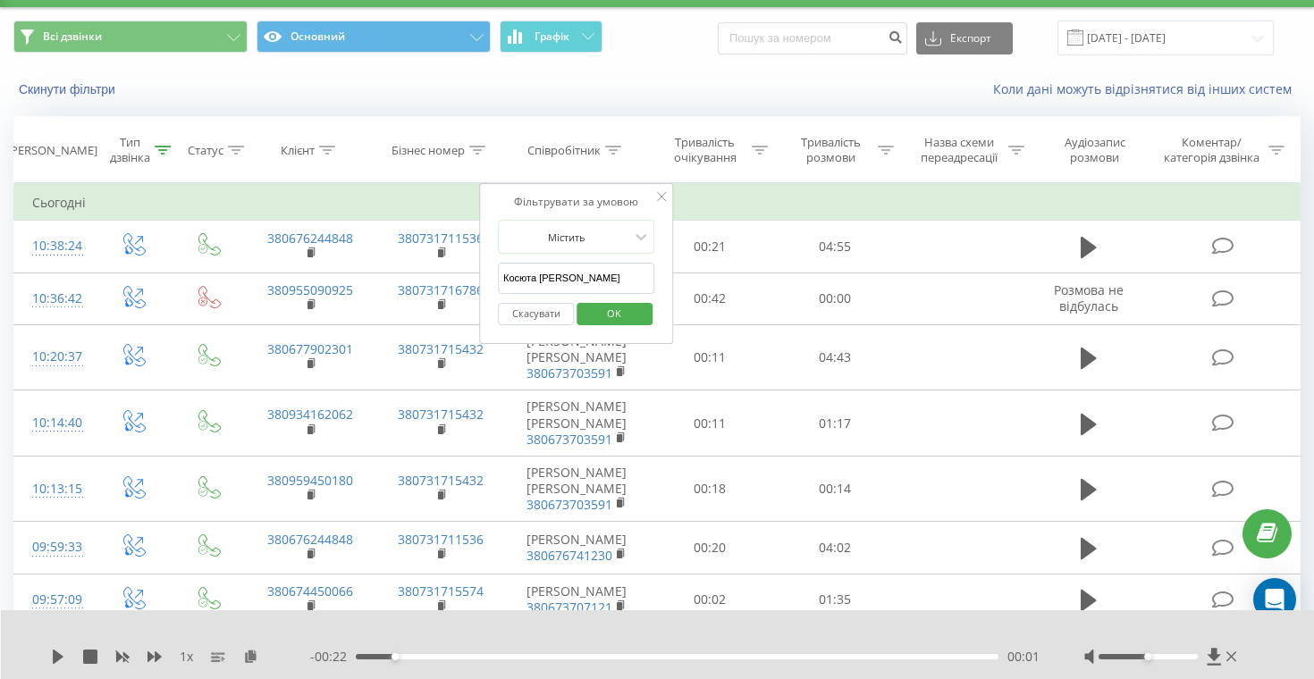
click at [624, 276] on input "Косюта Христина" at bounding box center [576, 278] width 157 height 31
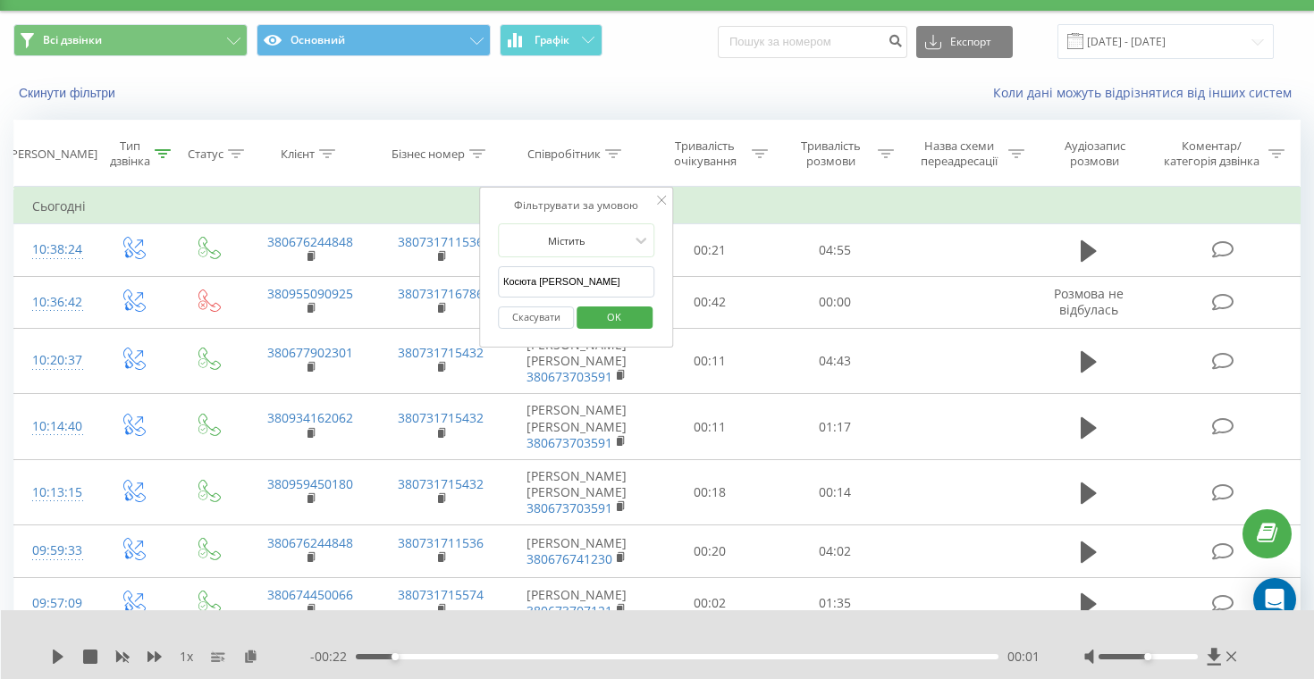
click at [627, 281] on input "Косюта Христина" at bounding box center [576, 281] width 157 height 31
click at [620, 318] on span "OK" at bounding box center [614, 317] width 50 height 28
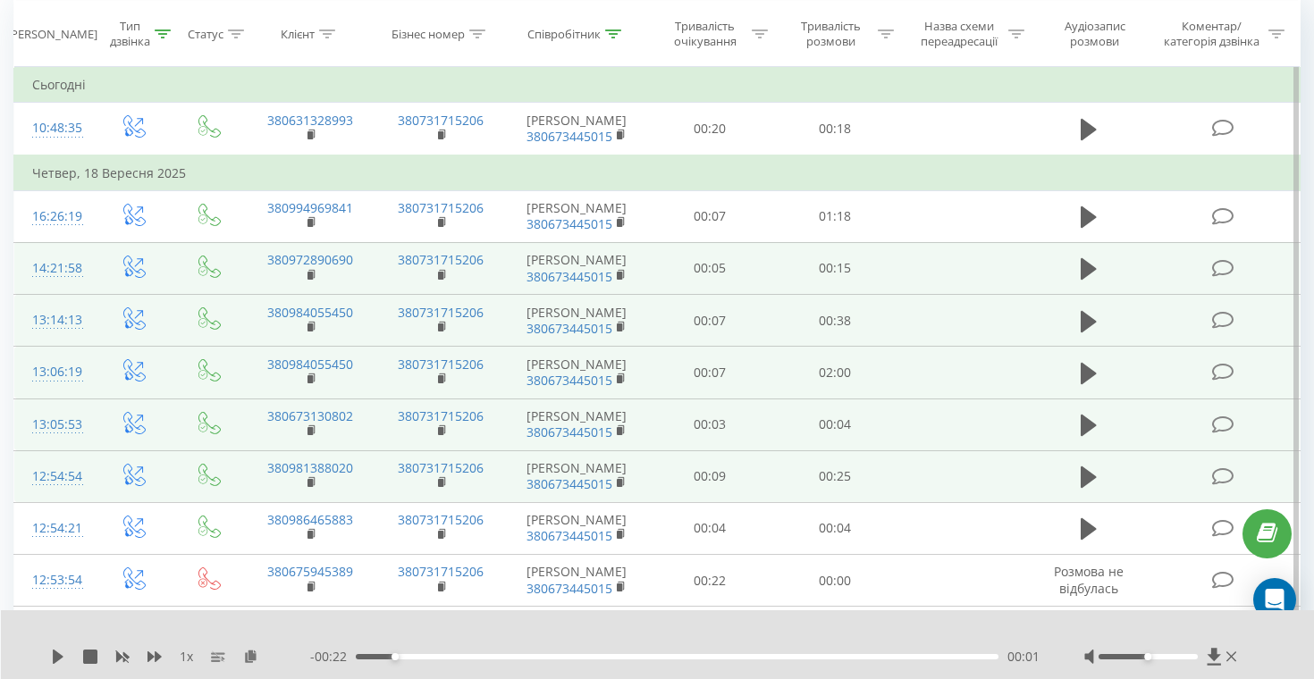
scroll to position [124, 0]
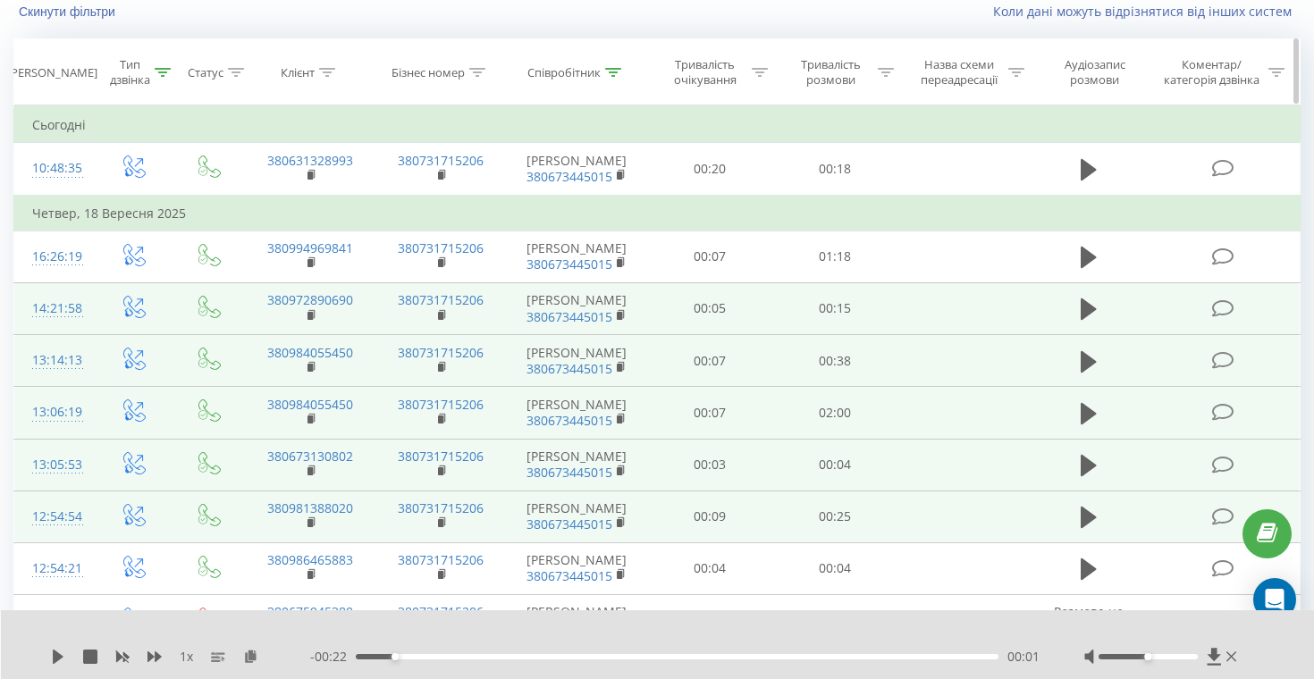
click at [161, 72] on icon at bounding box center [163, 72] width 16 height 9
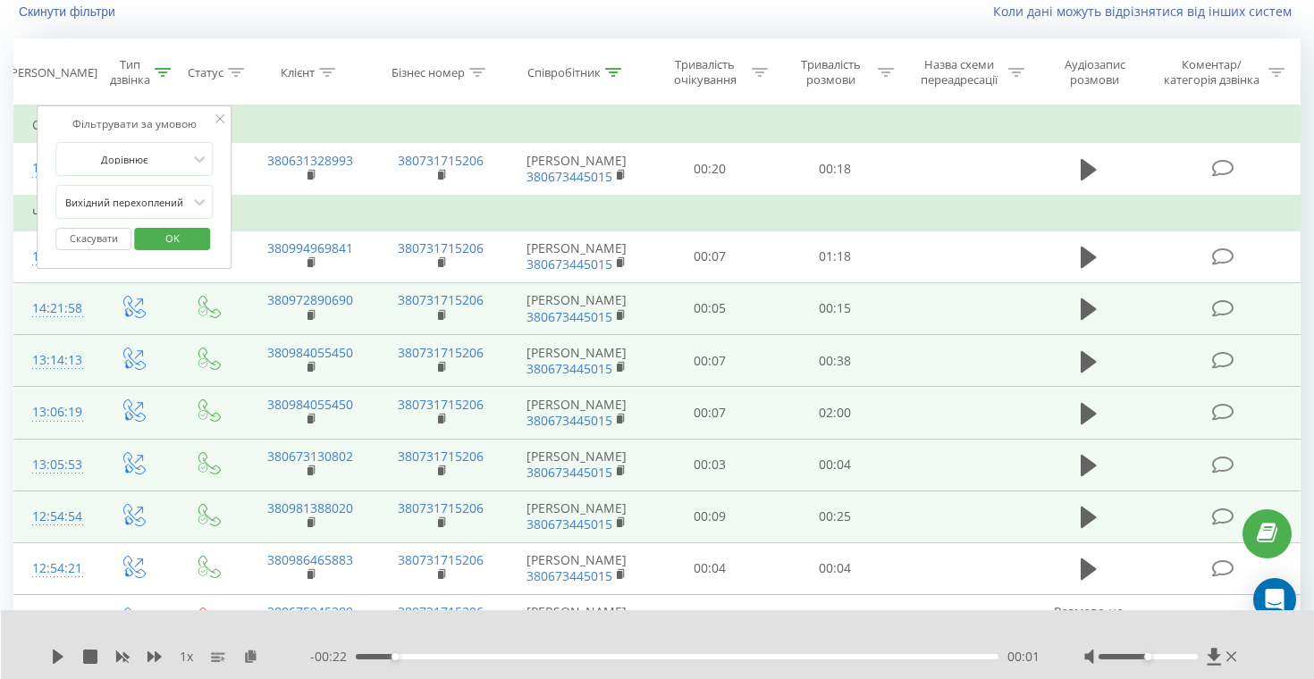
click at [389, 32] on div "Скинути фільтри Коли дані можуть відрізнятися вiд інших систем" at bounding box center [657, 11] width 1312 height 43
click at [697, 13] on div "Коли дані можуть відрізнятися вiд інших систем" at bounding box center [903, 12] width 820 height 18
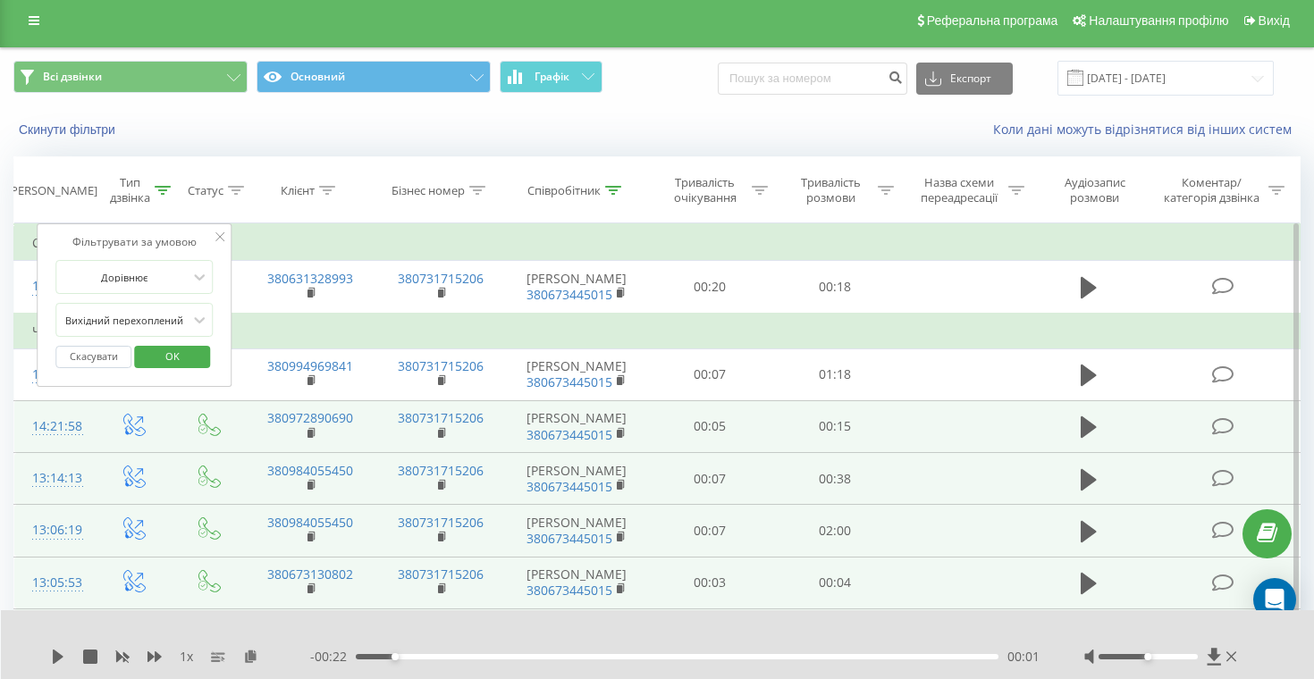
scroll to position [11, 0]
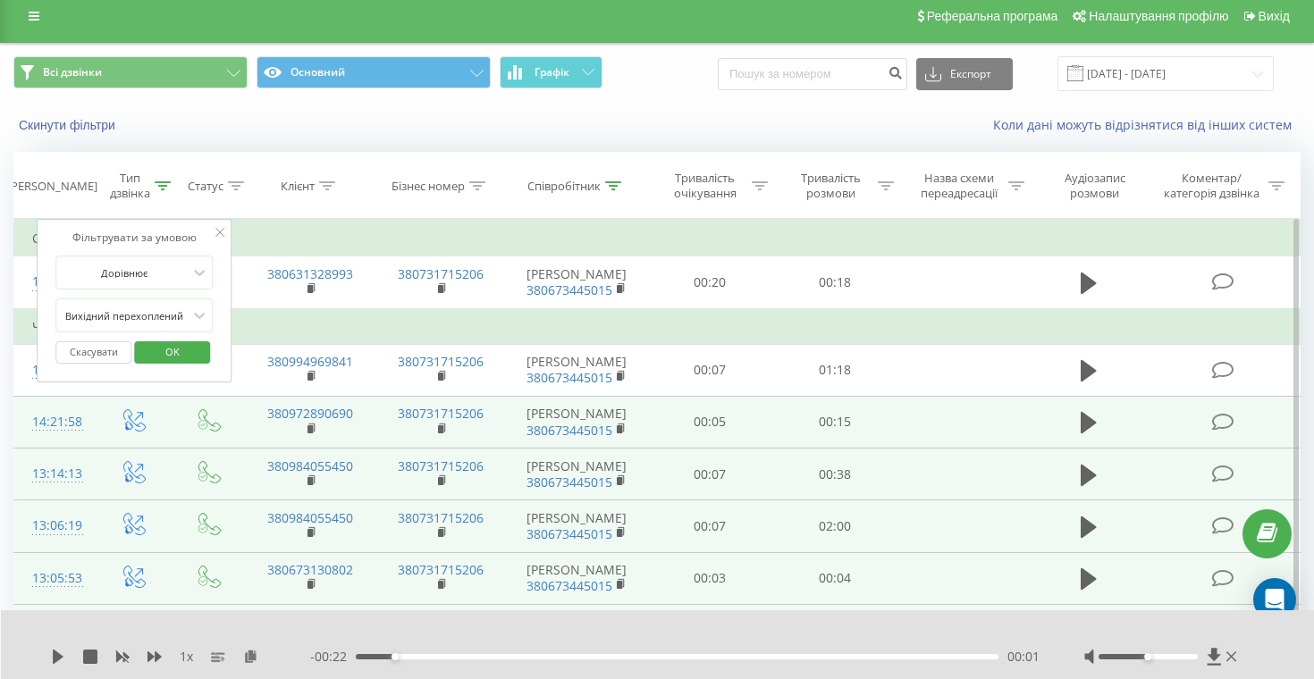
click at [157, 355] on span "OK" at bounding box center [172, 352] width 50 height 28
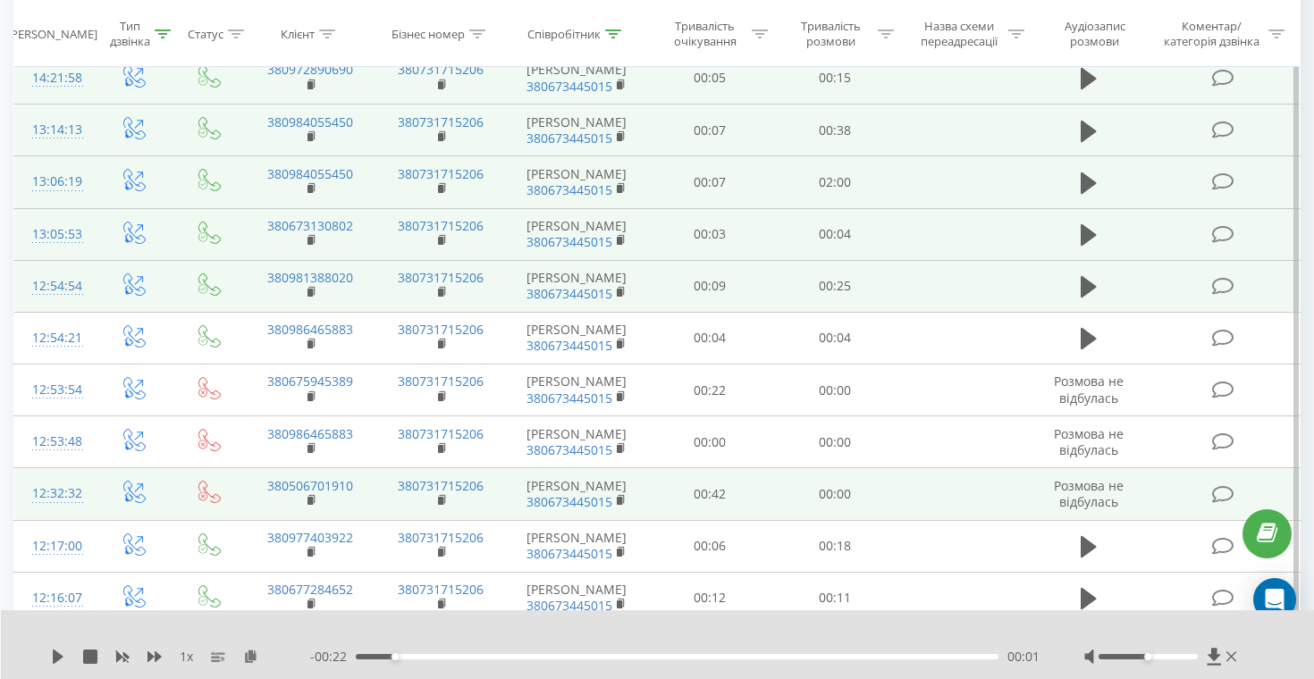
scroll to position [0, 0]
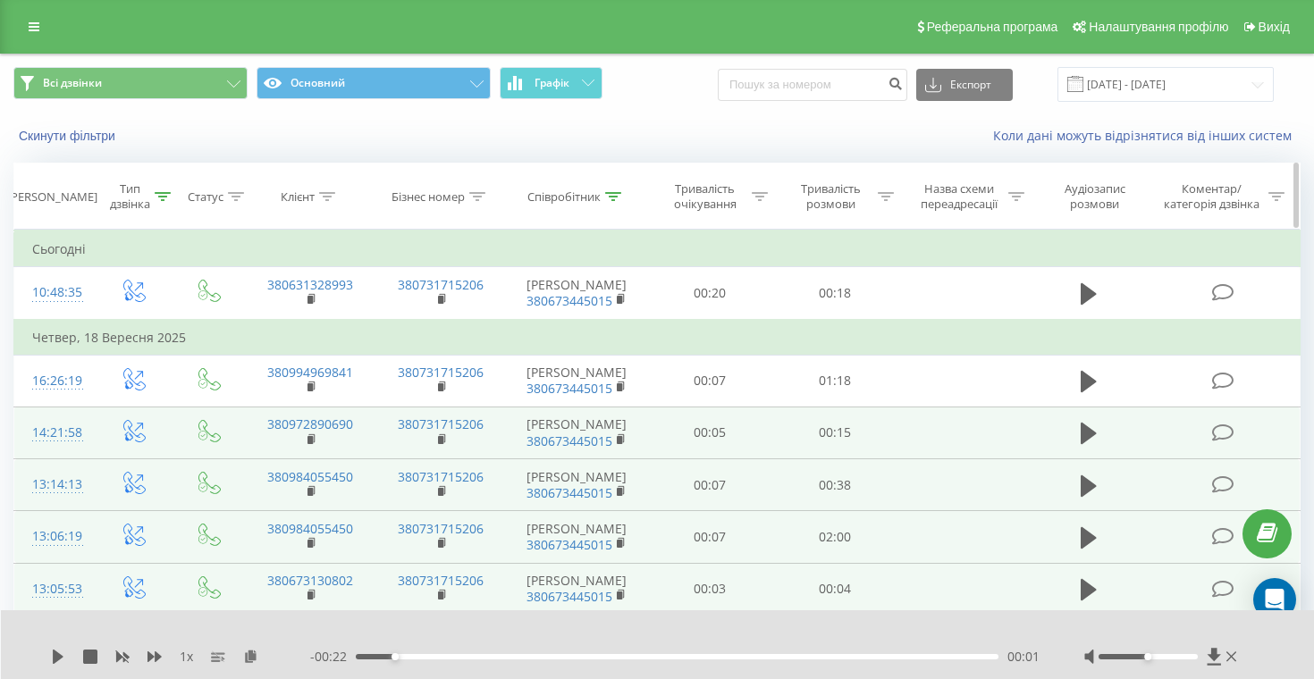
click at [610, 198] on icon at bounding box center [613, 196] width 16 height 9
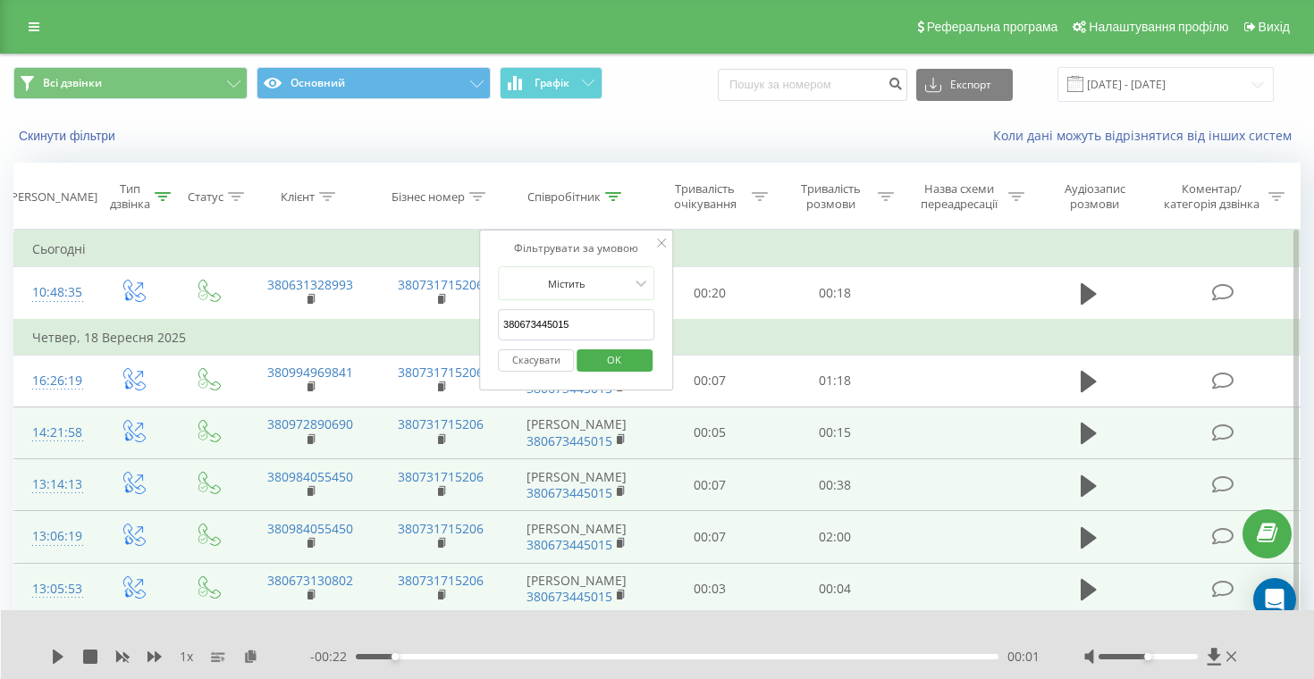
click at [607, 324] on input "380673445015" at bounding box center [576, 324] width 157 height 31
click at [528, 361] on button "Скасувати" at bounding box center [536, 360] width 76 height 22
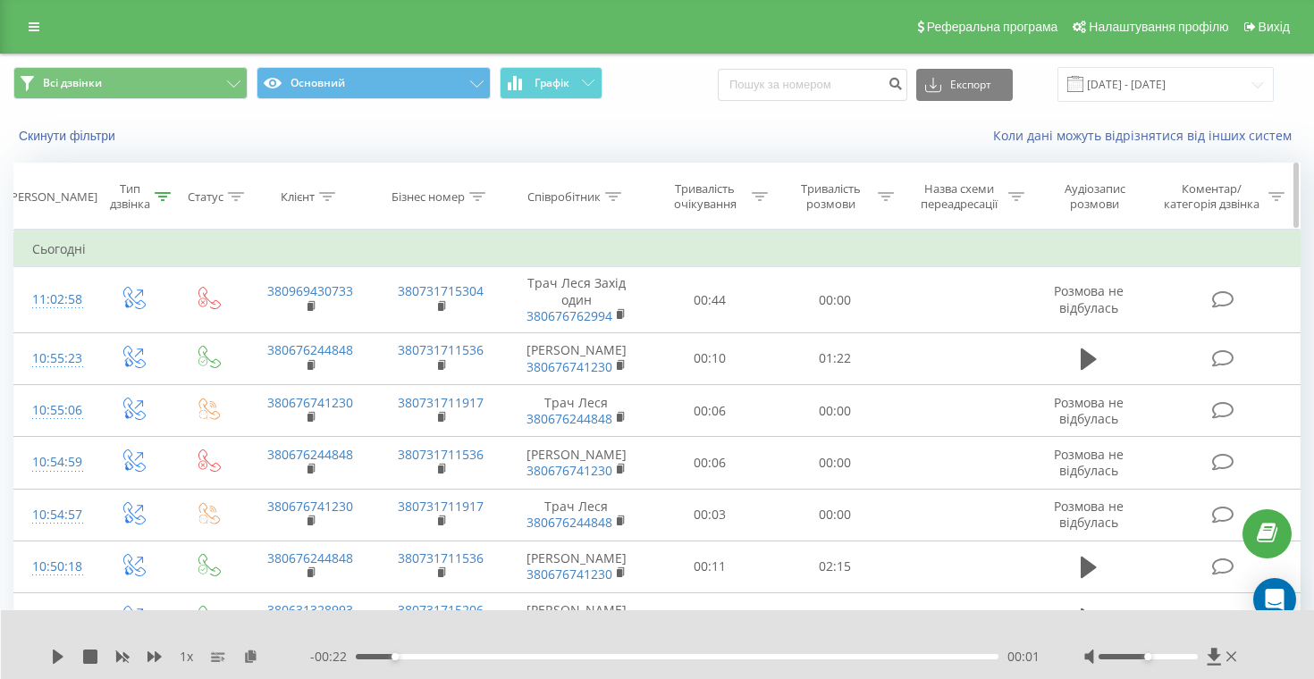
click at [619, 192] on icon at bounding box center [613, 196] width 16 height 9
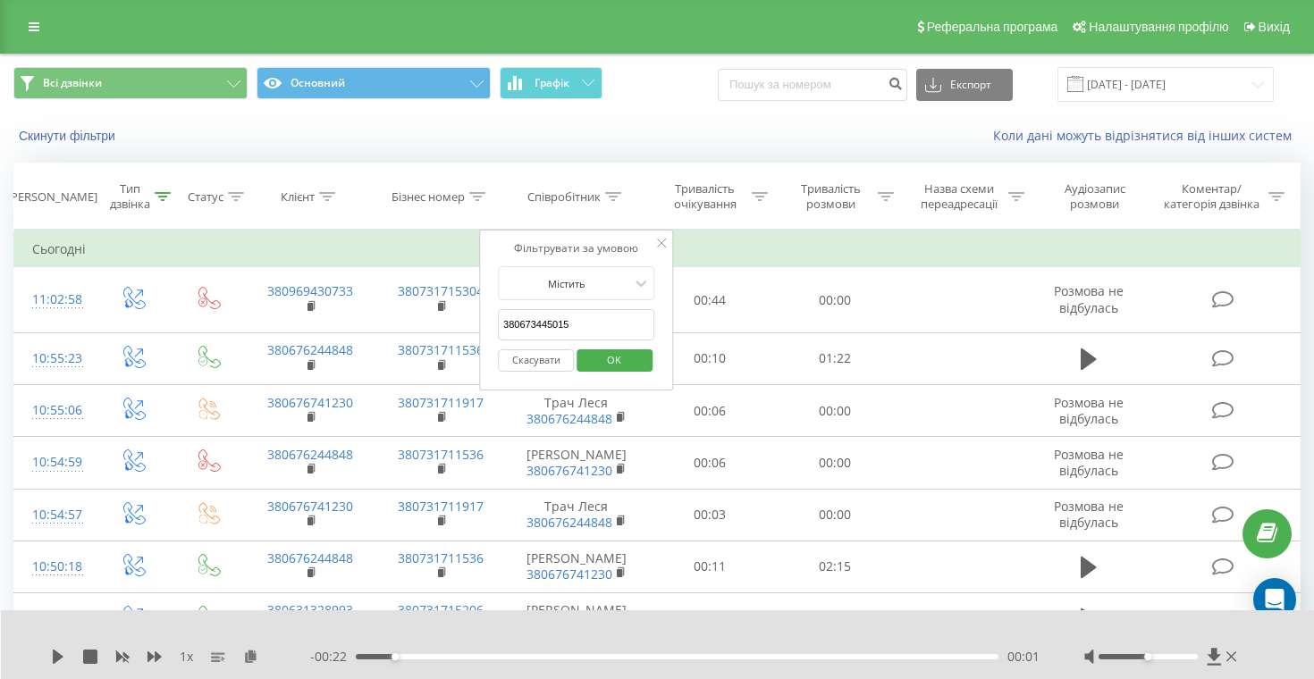
click at [560, 364] on button "Скасувати" at bounding box center [536, 360] width 76 height 22
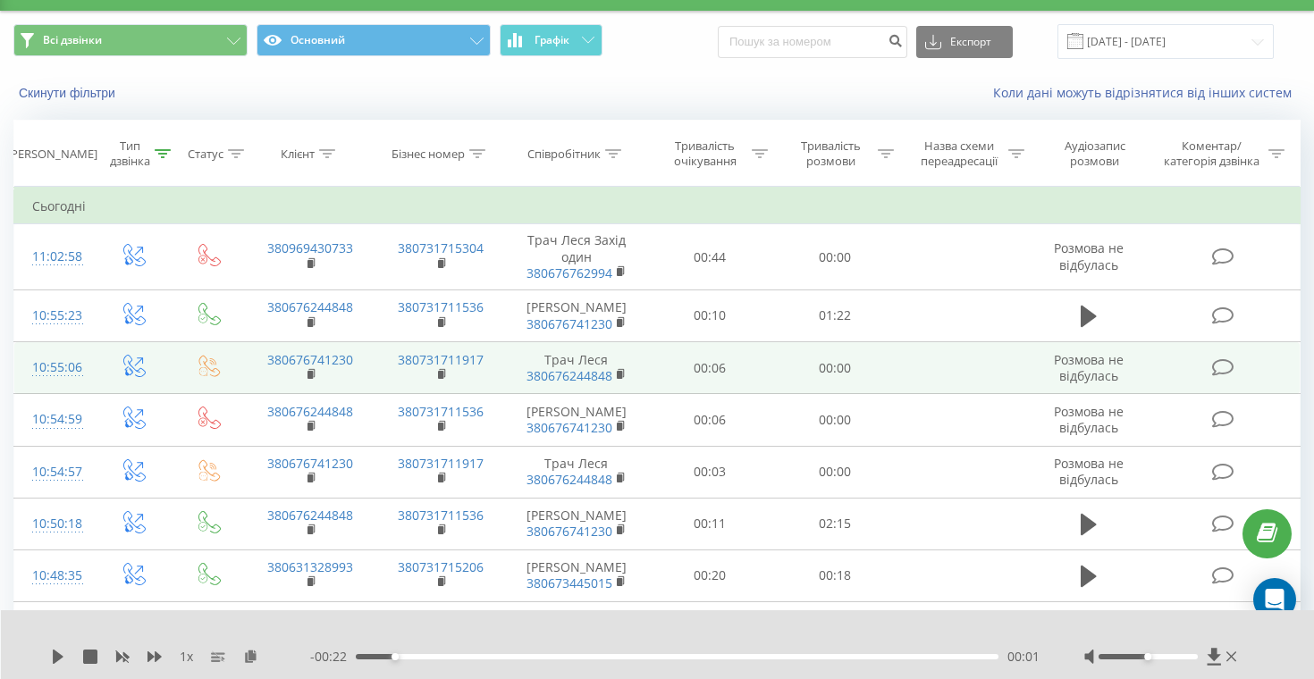
scroll to position [46, 0]
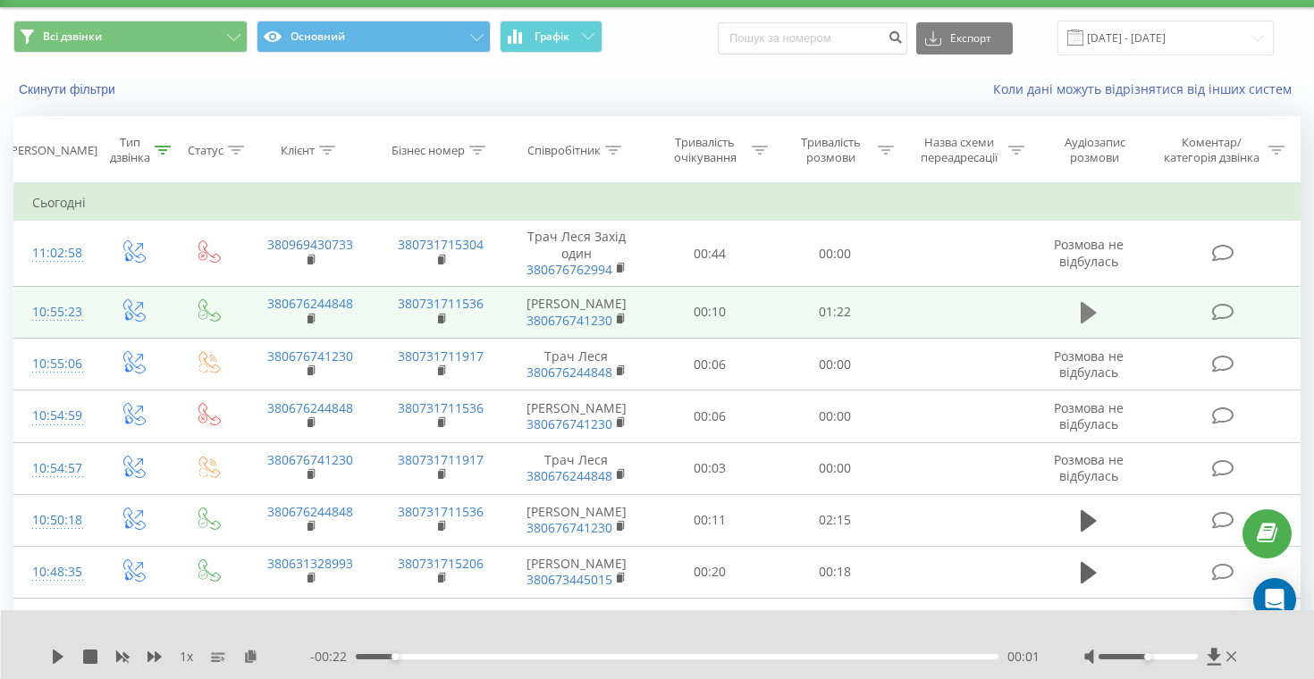
click at [1090, 317] on icon at bounding box center [1089, 312] width 16 height 25
click at [1083, 313] on icon at bounding box center [1083, 313] width 5 height 20
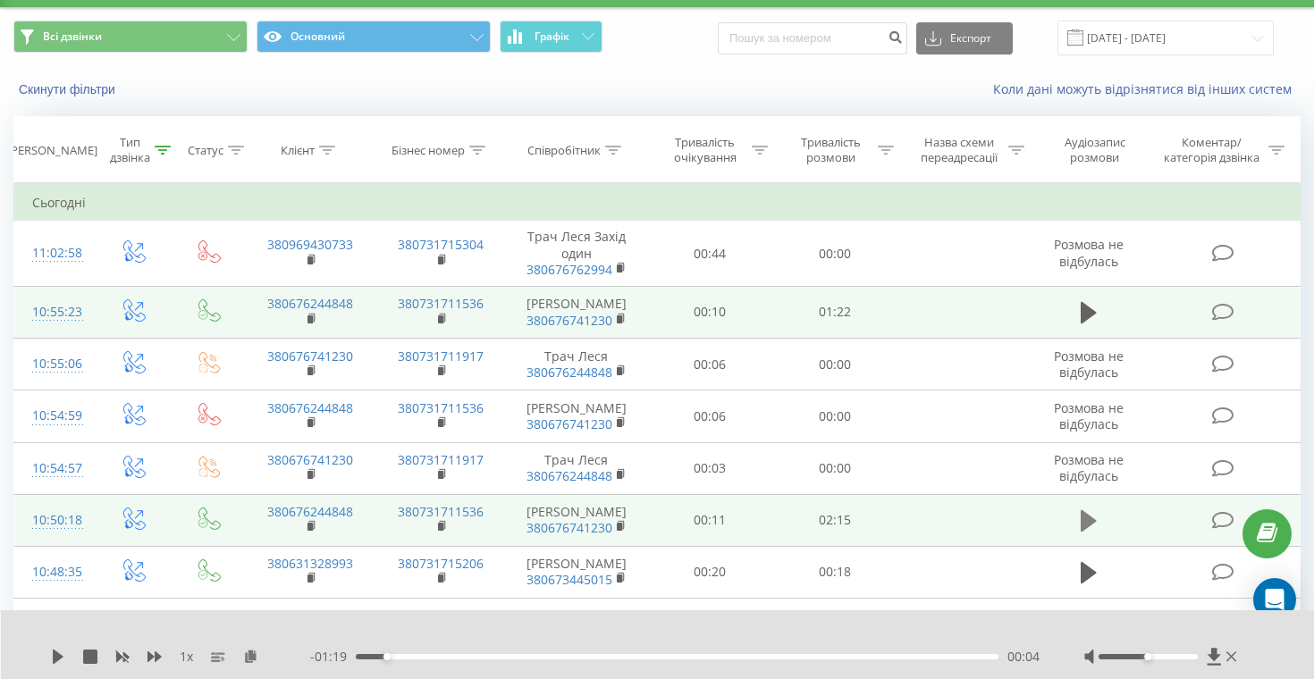
click at [1090, 520] on icon at bounding box center [1089, 520] width 16 height 21
click at [1091, 517] on icon at bounding box center [1093, 521] width 5 height 20
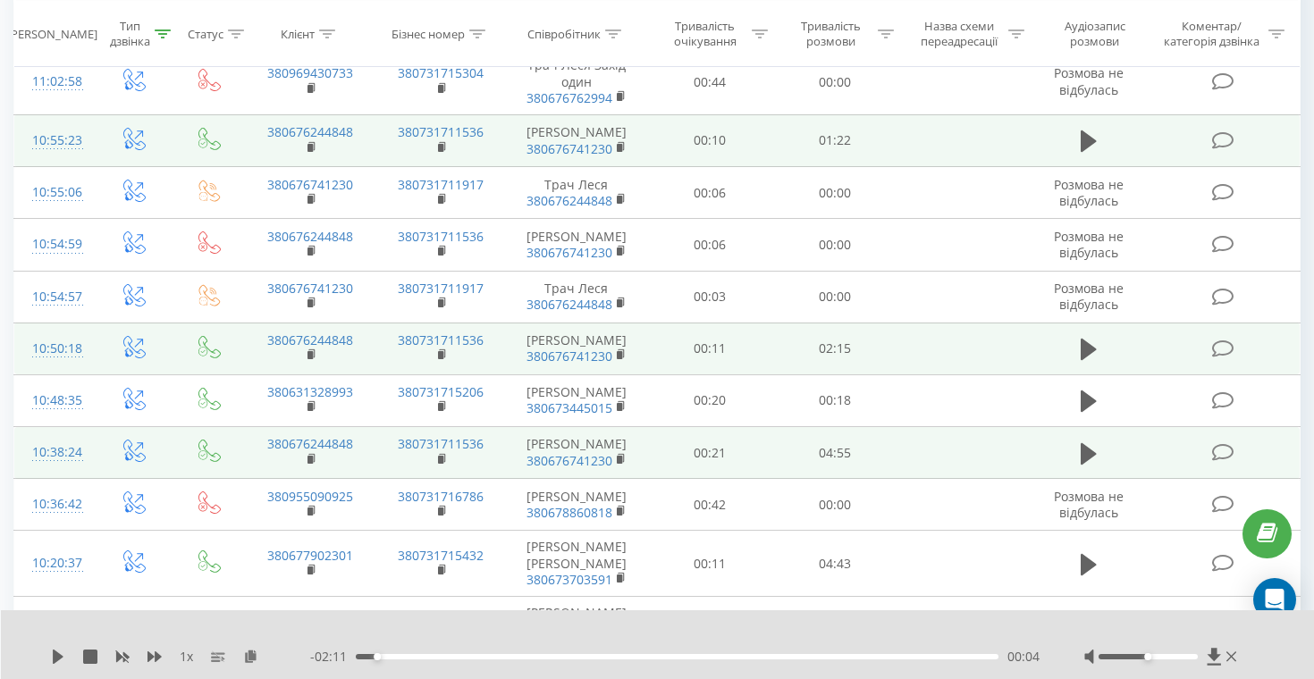
scroll to position [223, 0]
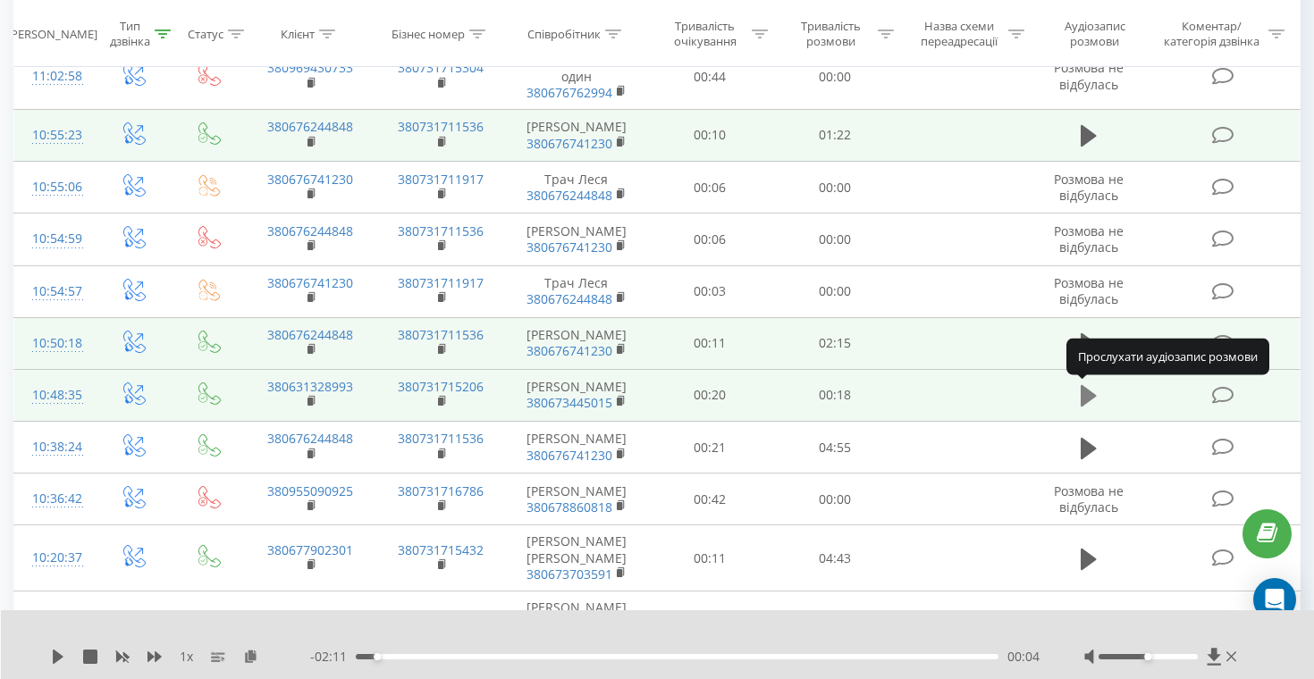
click at [1088, 393] on icon at bounding box center [1089, 395] width 16 height 21
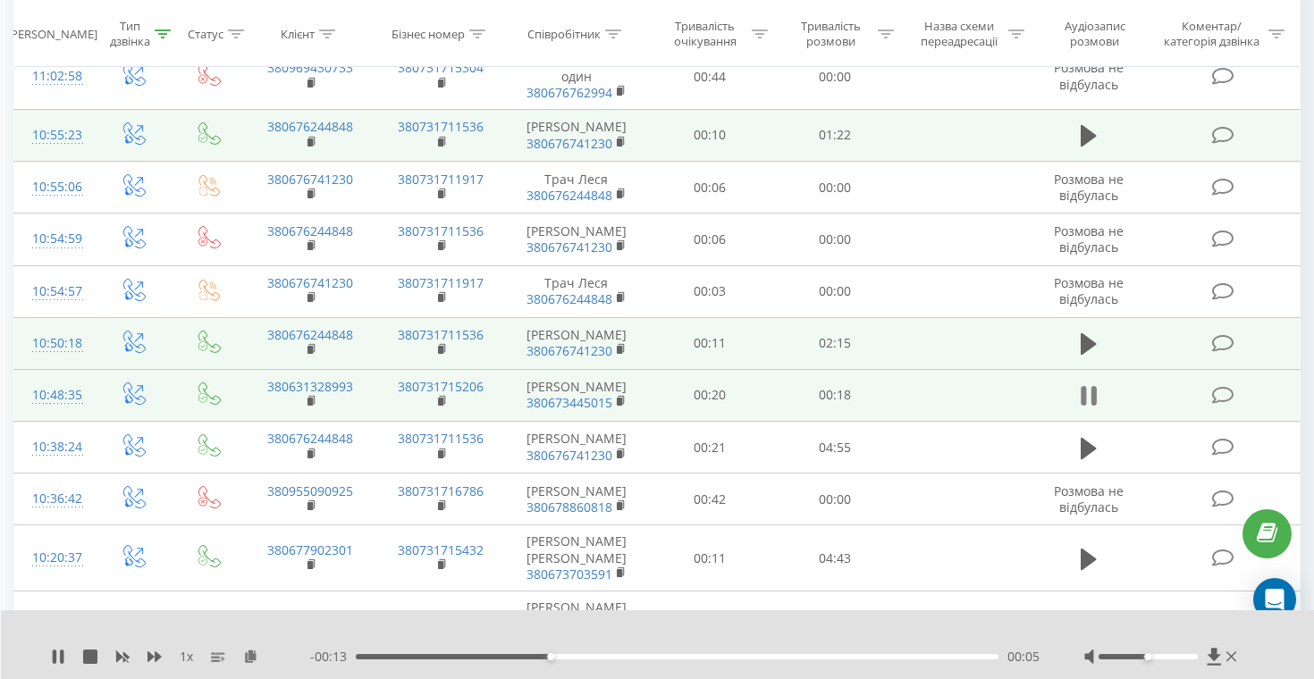
click at [1091, 396] on icon at bounding box center [1093, 396] width 5 height 20
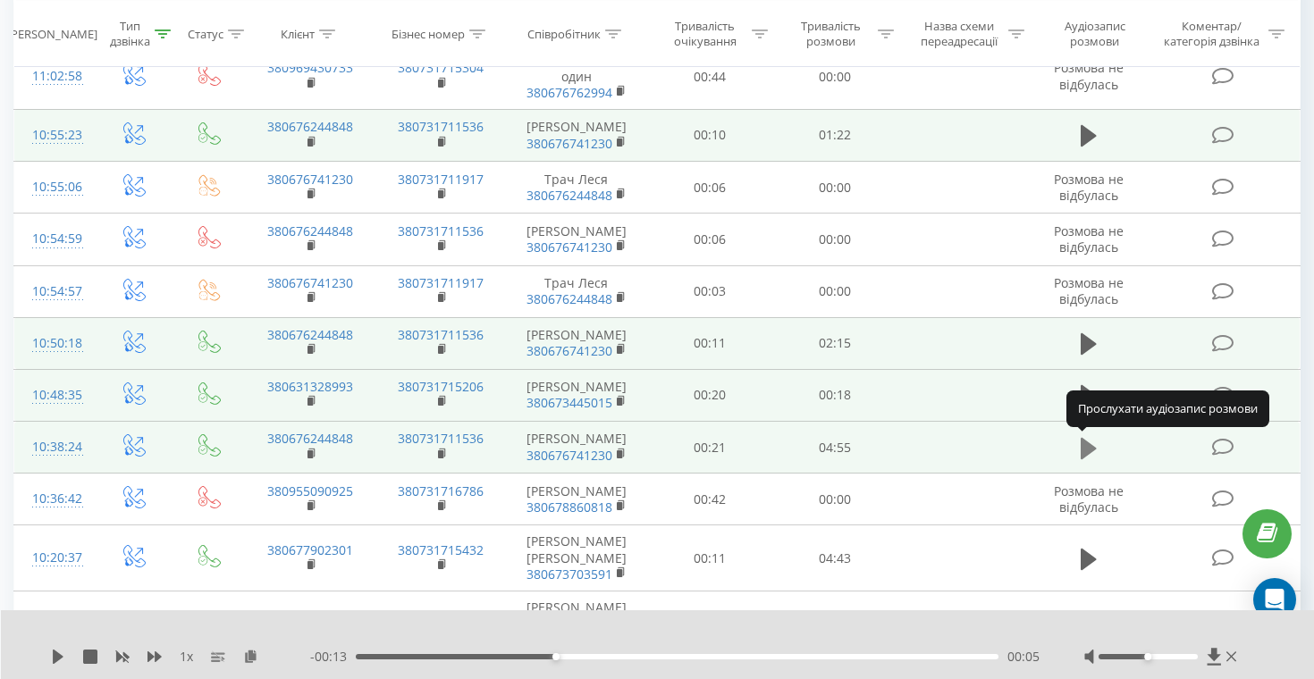
click at [1089, 450] on icon at bounding box center [1089, 447] width 16 height 21
click at [1089, 447] on icon at bounding box center [1089, 448] width 16 height 25
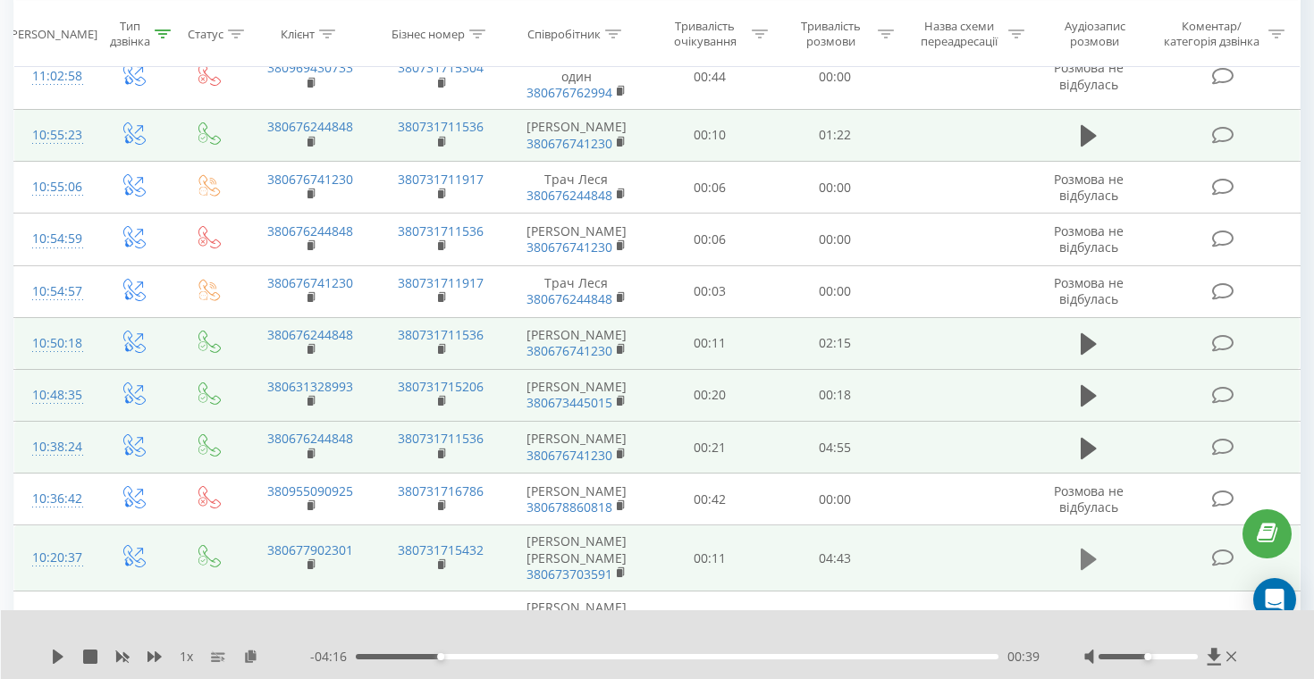
click at [1090, 560] on icon at bounding box center [1089, 558] width 16 height 21
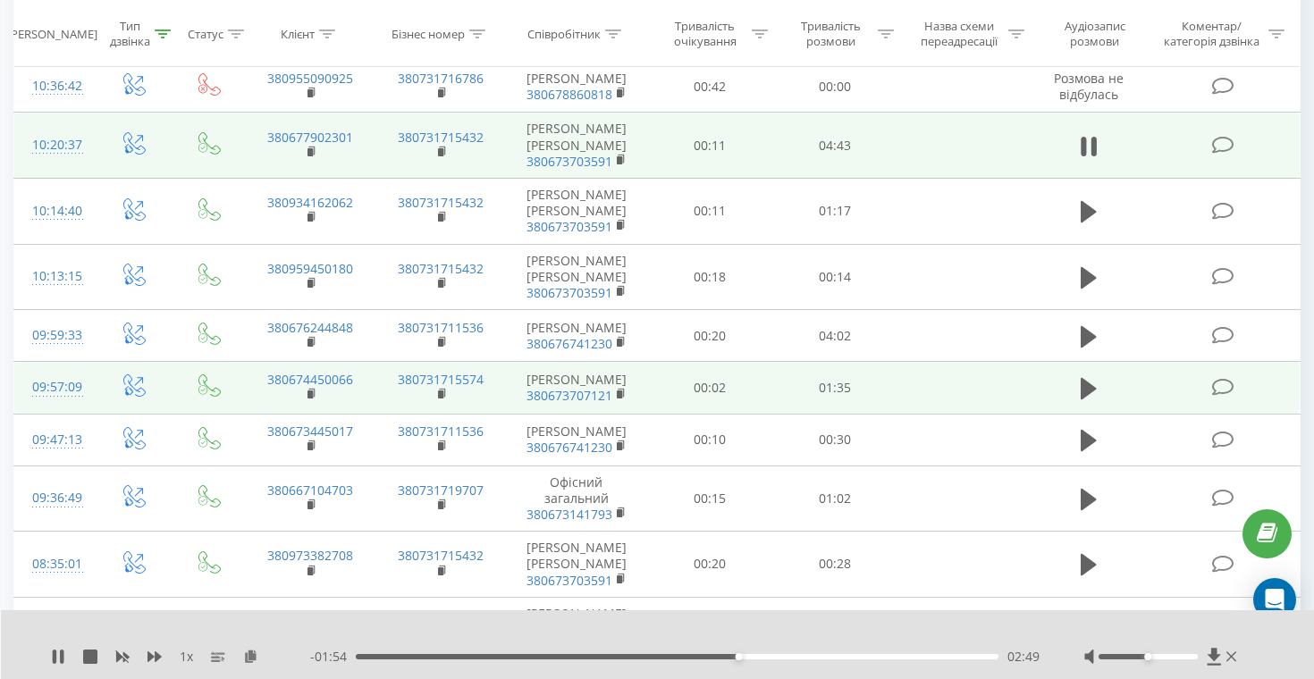
scroll to position [638, 0]
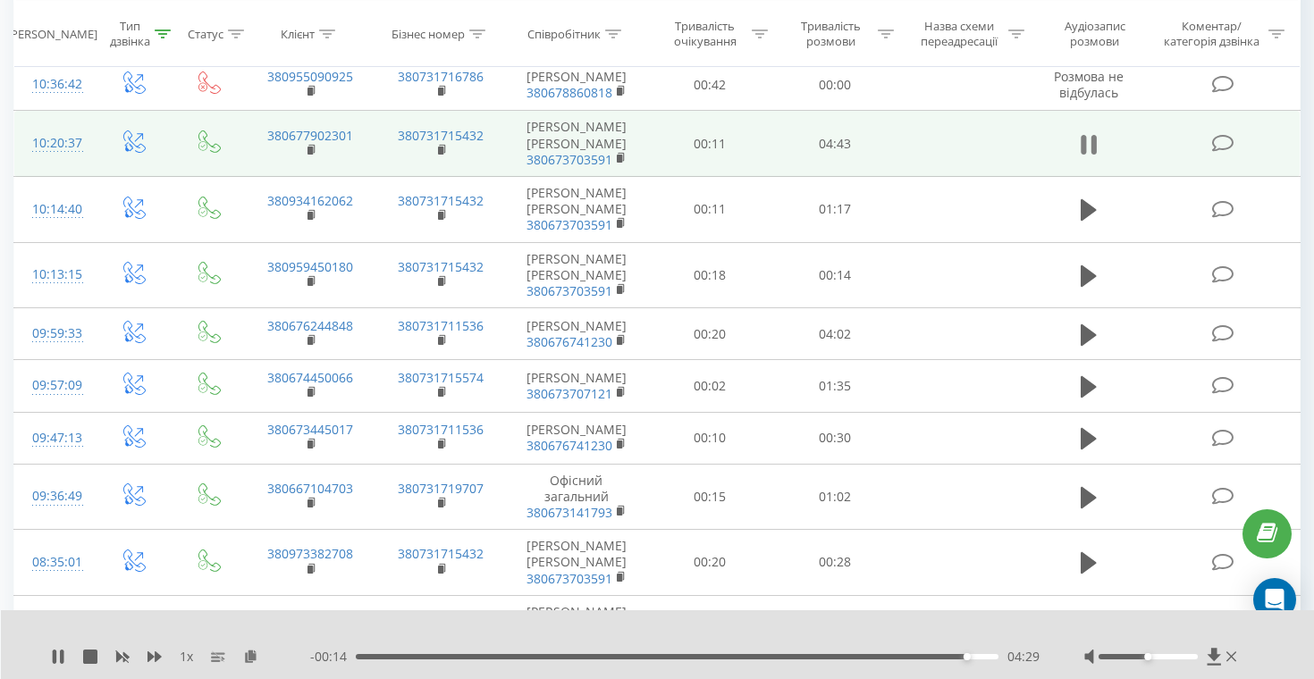
click at [1092, 139] on icon at bounding box center [1093, 145] width 5 height 20
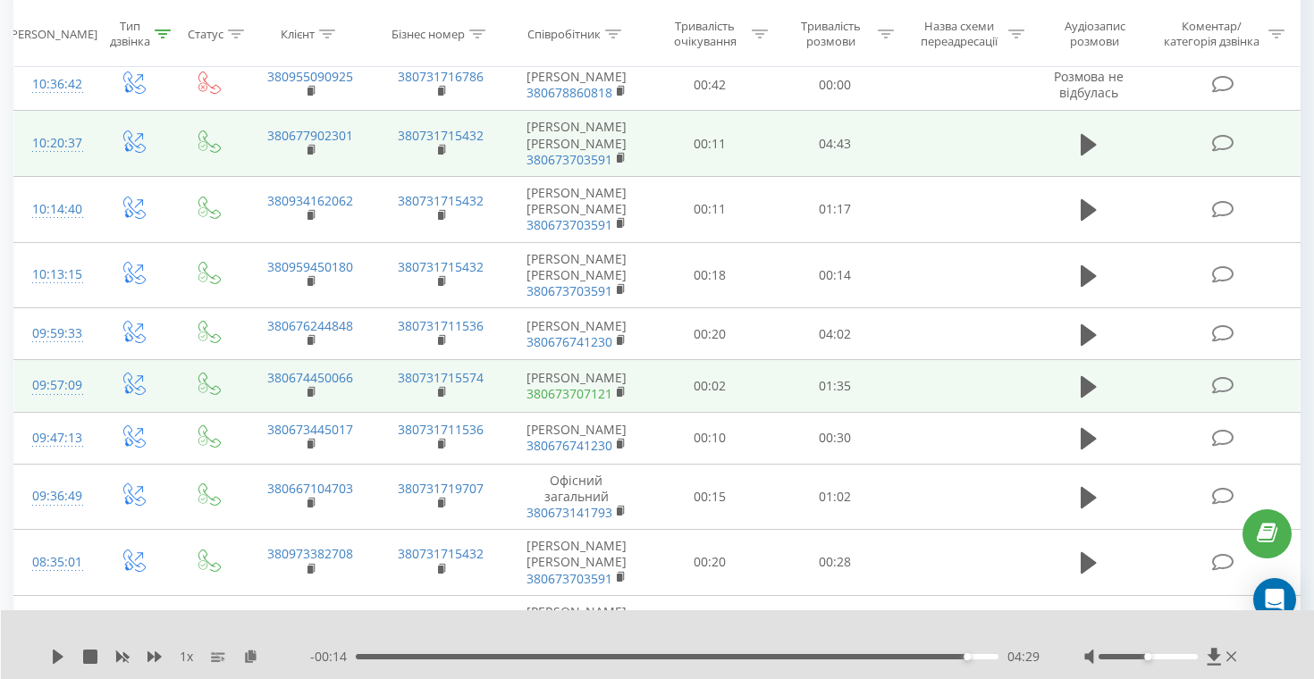
click at [588, 393] on link "380673707121" at bounding box center [569, 393] width 86 height 17
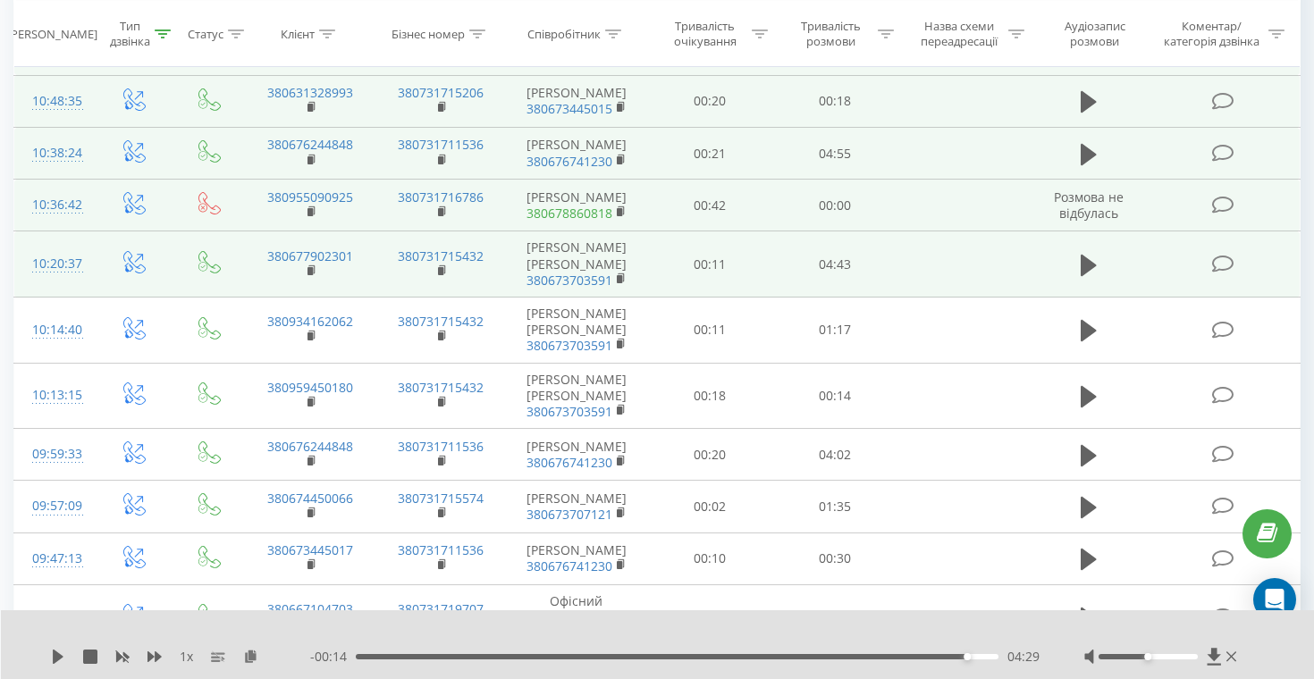
scroll to position [510, 0]
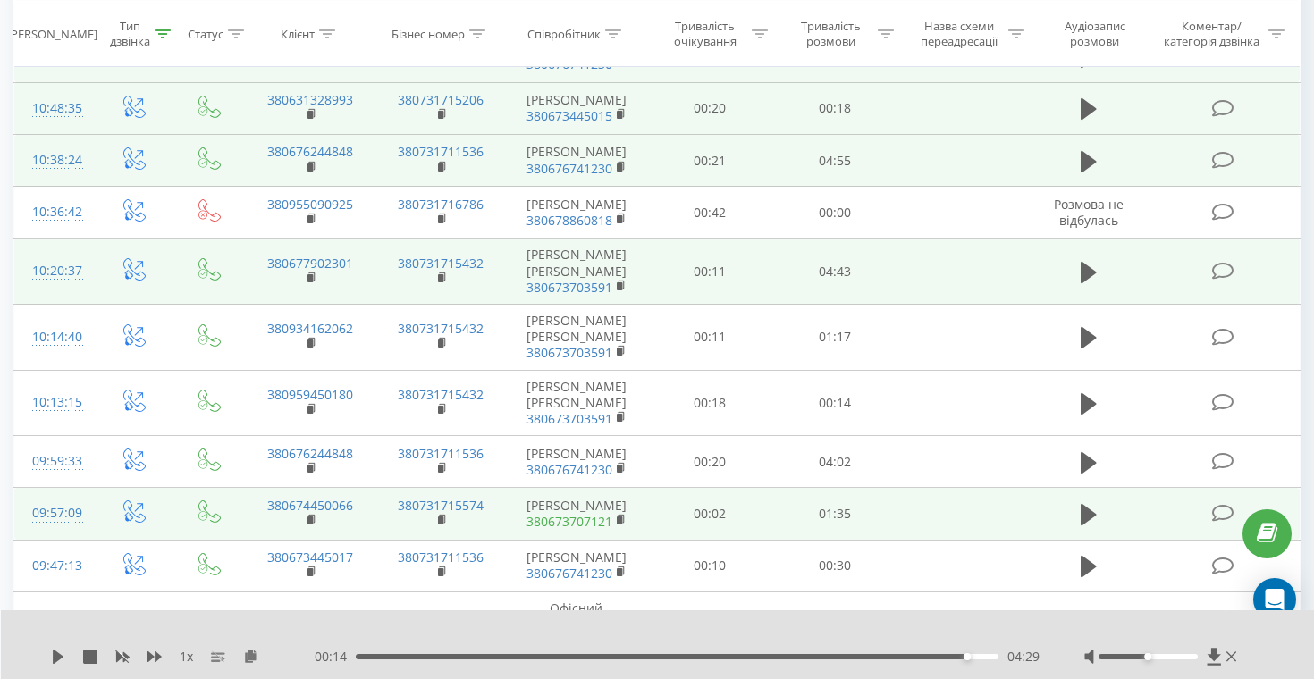
click at [577, 517] on link "380673707121" at bounding box center [569, 521] width 86 height 17
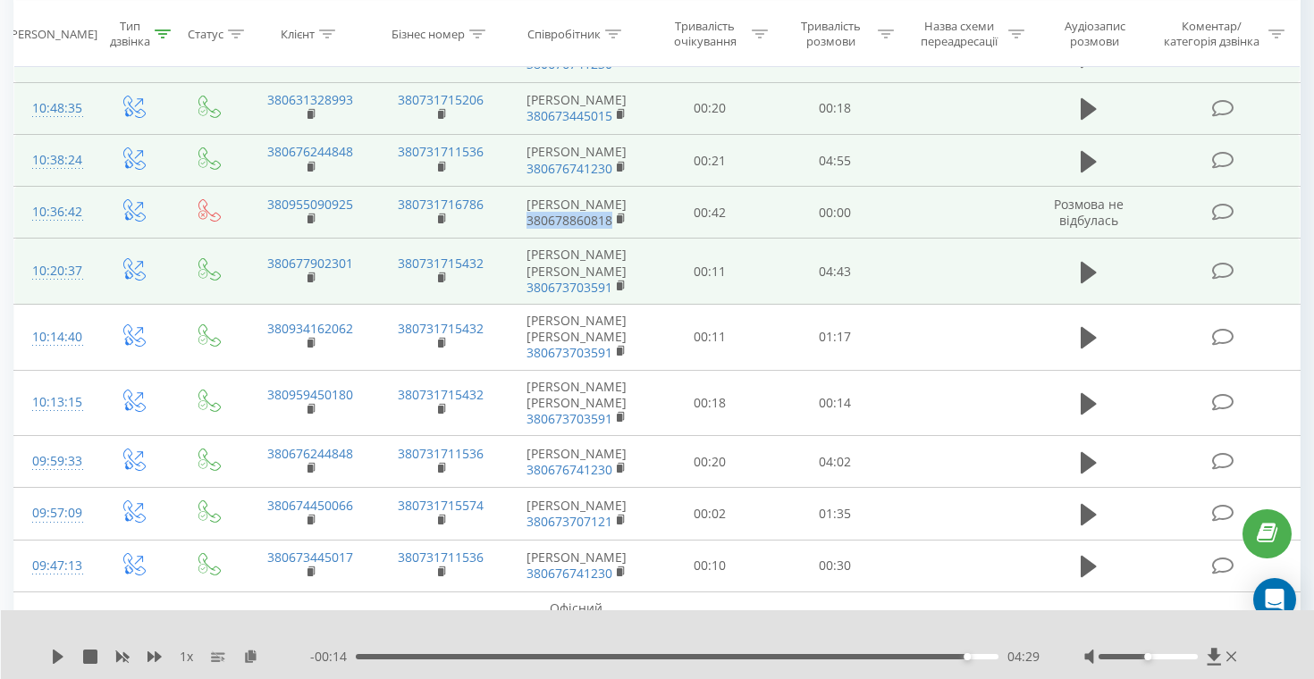
copy link "380678860818"
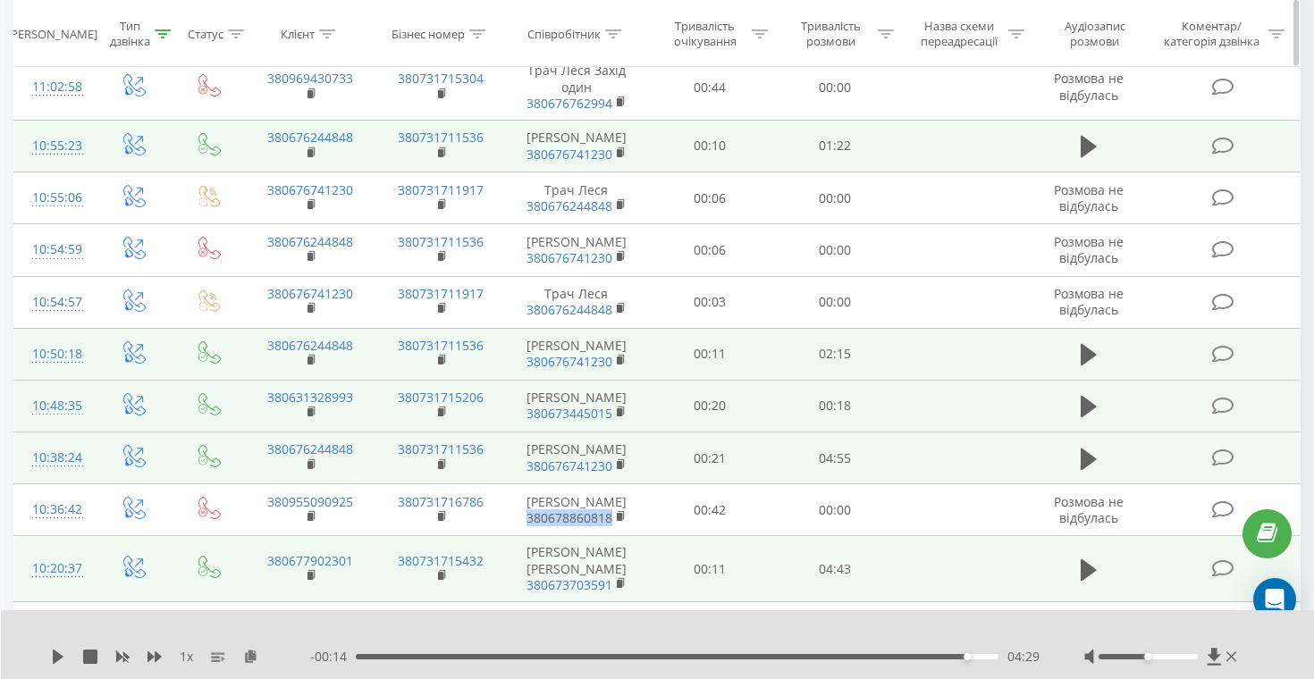
scroll to position [190, 0]
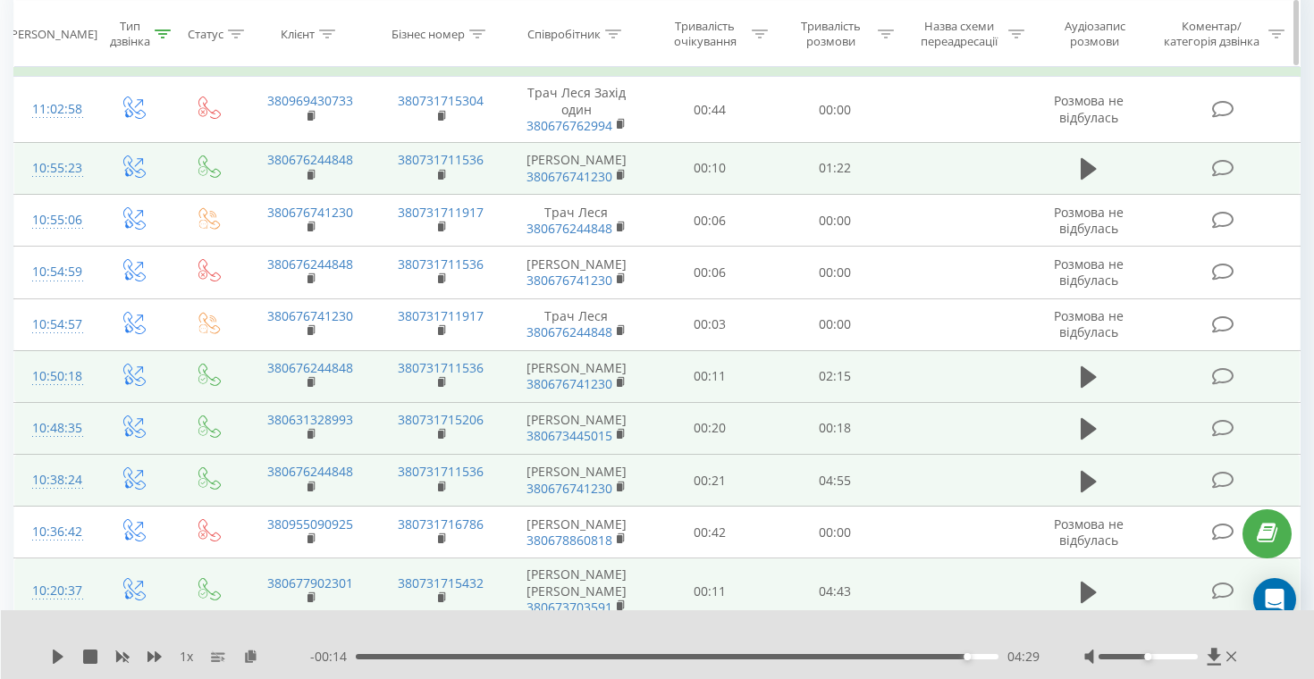
click at [610, 37] on icon at bounding box center [613, 33] width 16 height 9
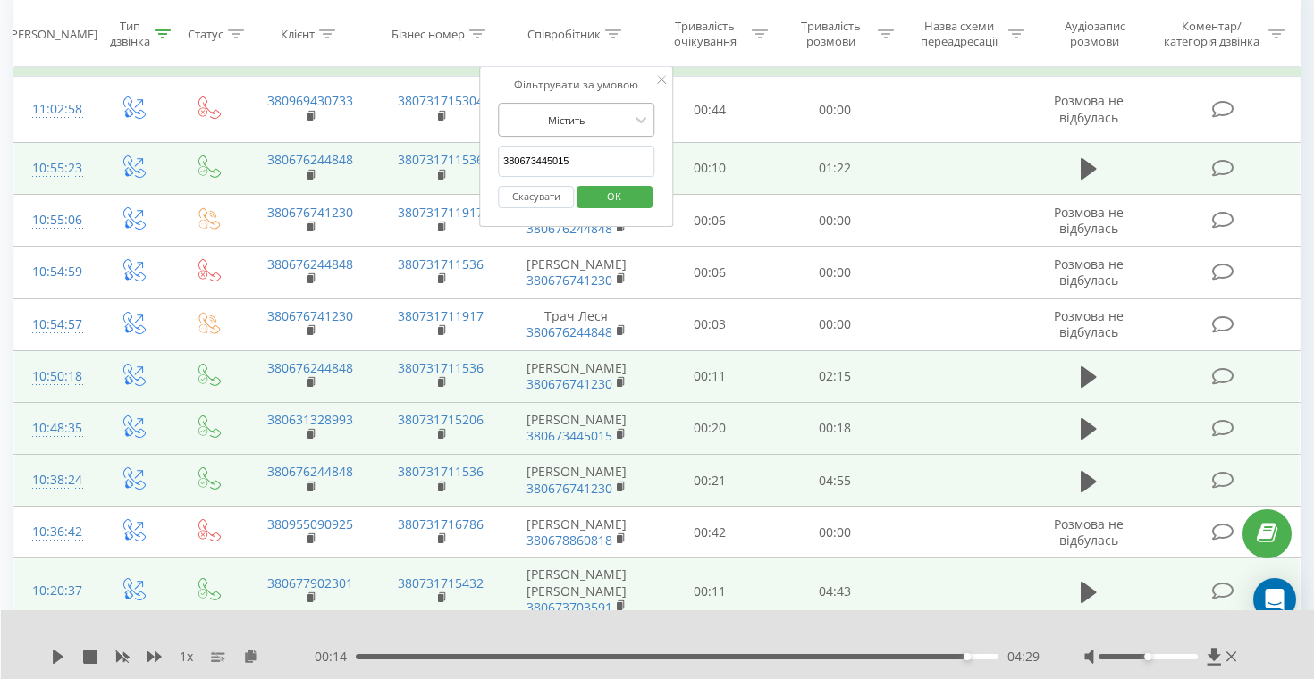
scroll to position [193, 0]
paste input "8860818"
click at [605, 198] on span "OK" at bounding box center [614, 196] width 50 height 28
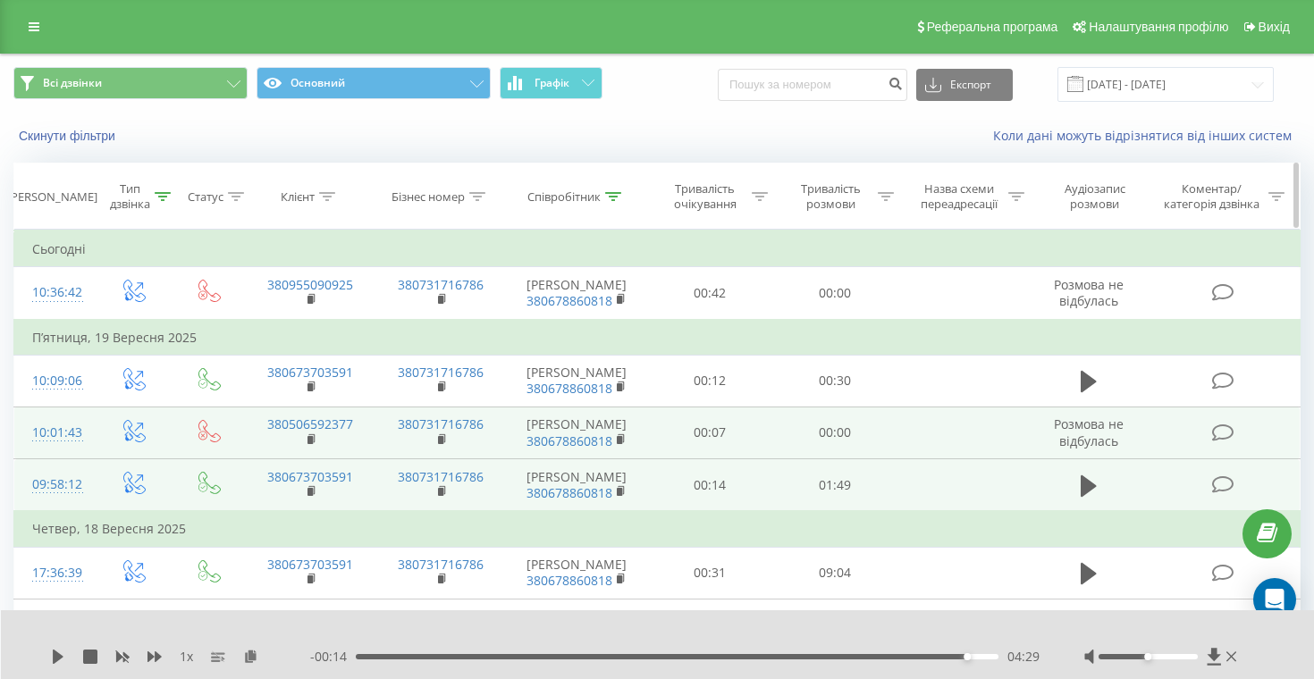
click at [612, 194] on icon at bounding box center [613, 196] width 16 height 9
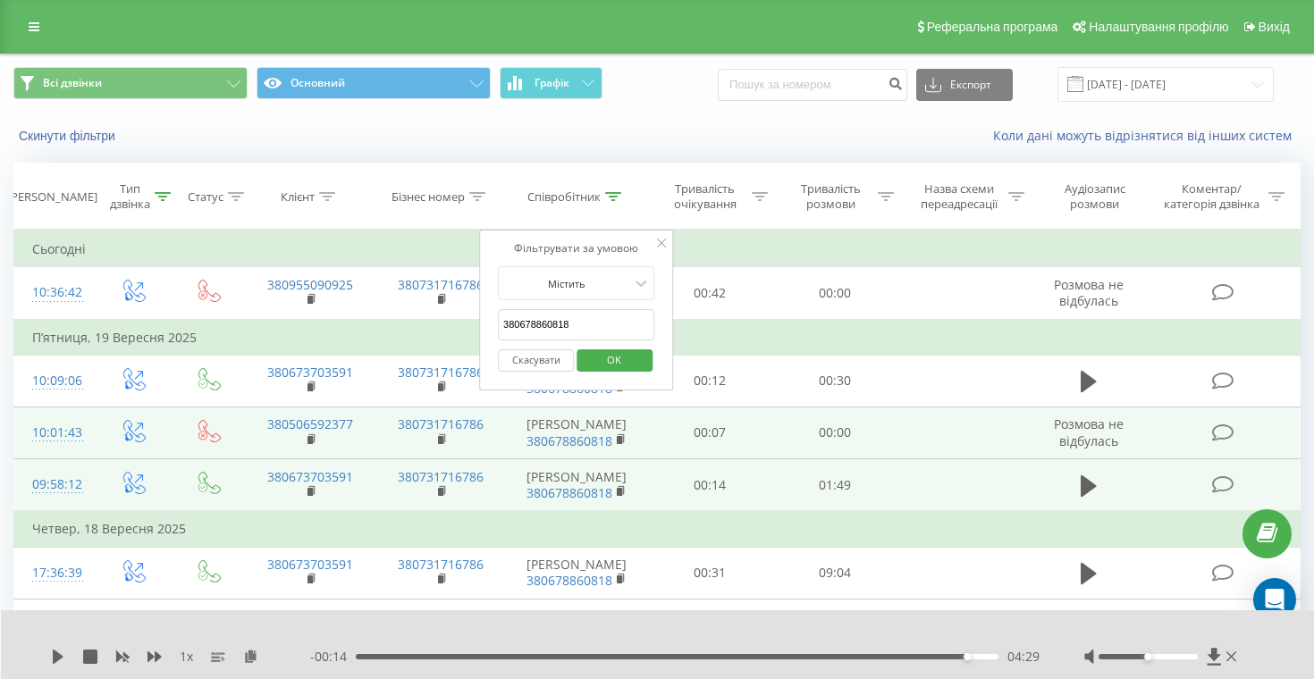
click at [534, 373] on div "Скасувати OK" at bounding box center [576, 361] width 157 height 40
click at [538, 362] on button "Скасувати" at bounding box center [536, 360] width 76 height 22
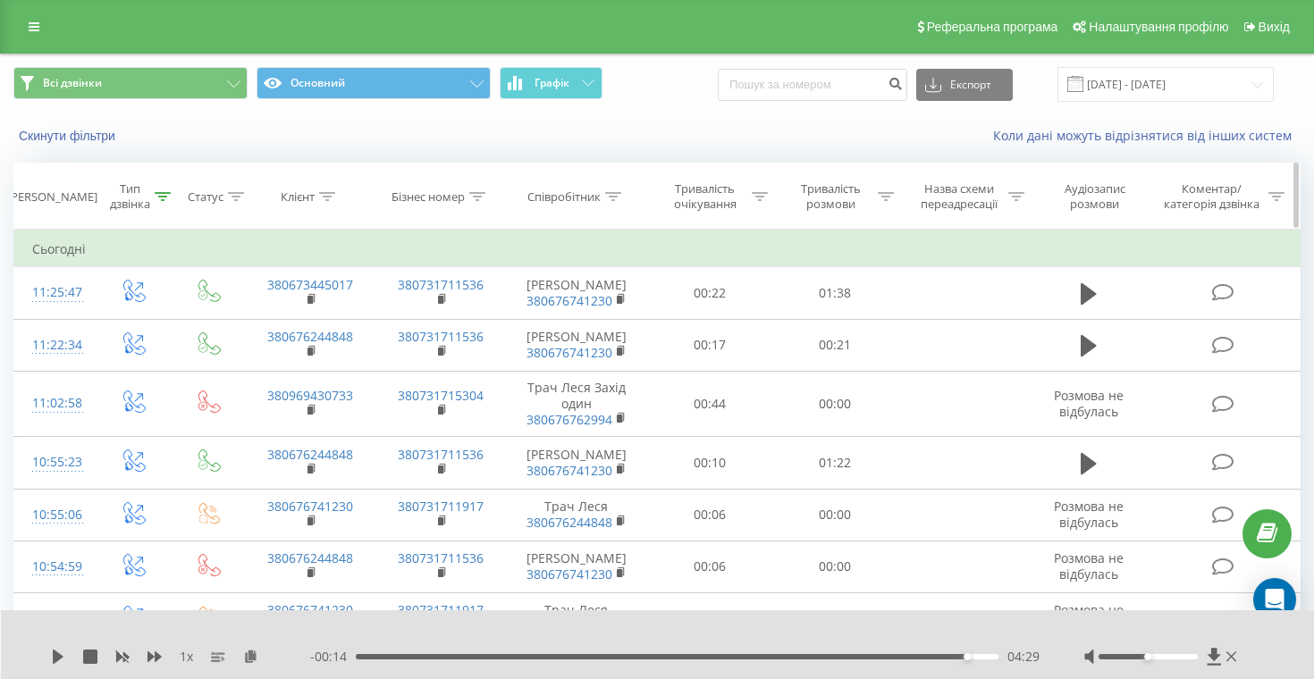
click at [610, 198] on icon at bounding box center [613, 196] width 16 height 9
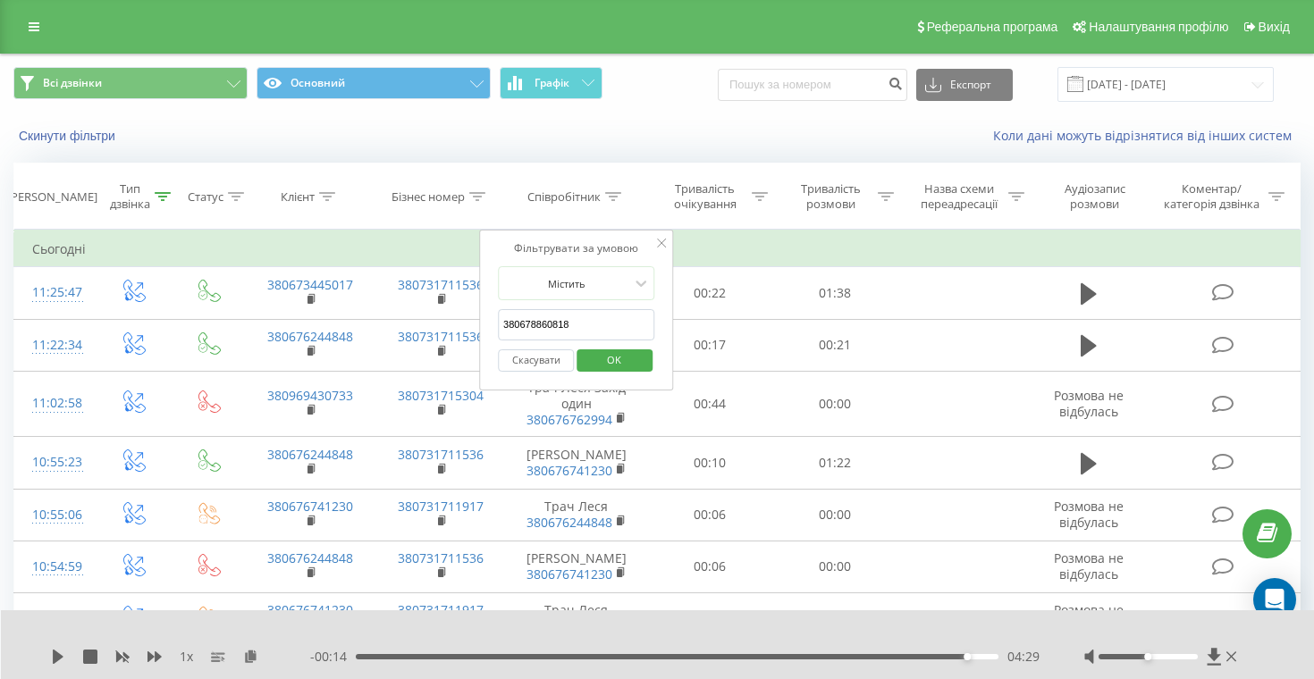
paste input "3707121"
type input "380673707121"
click at [606, 353] on span "OK" at bounding box center [614, 360] width 50 height 28
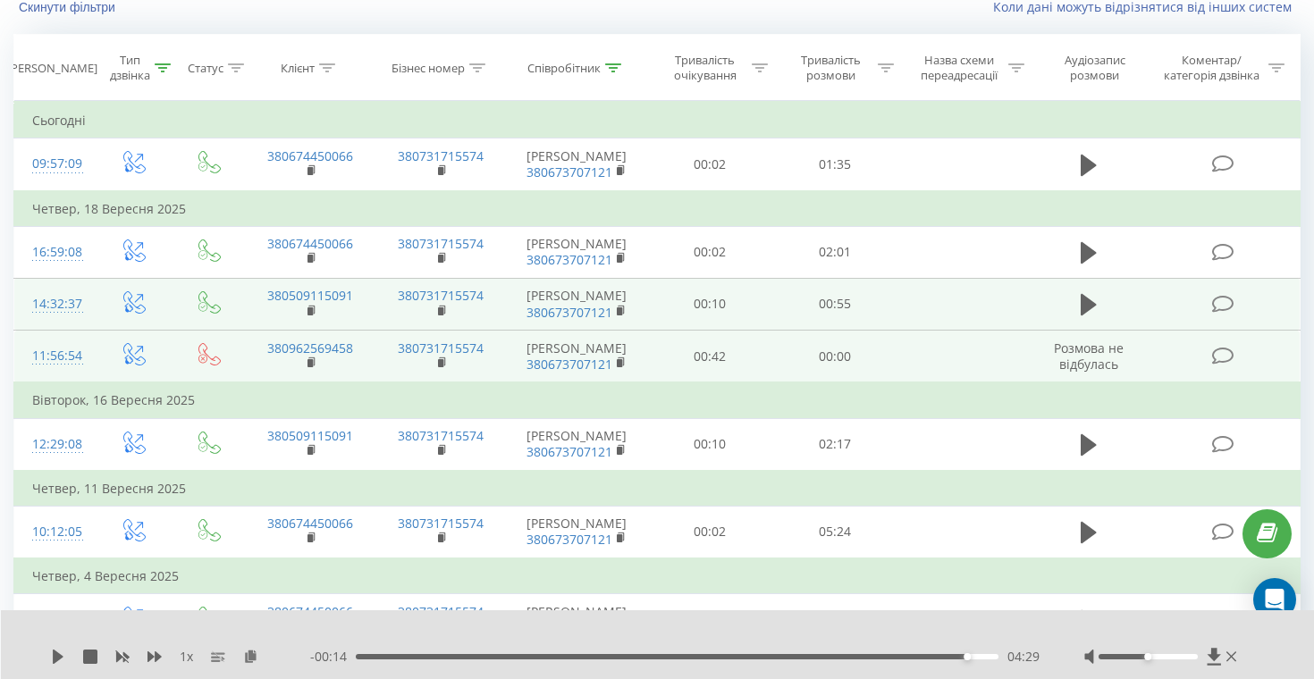
scroll to position [130, 0]
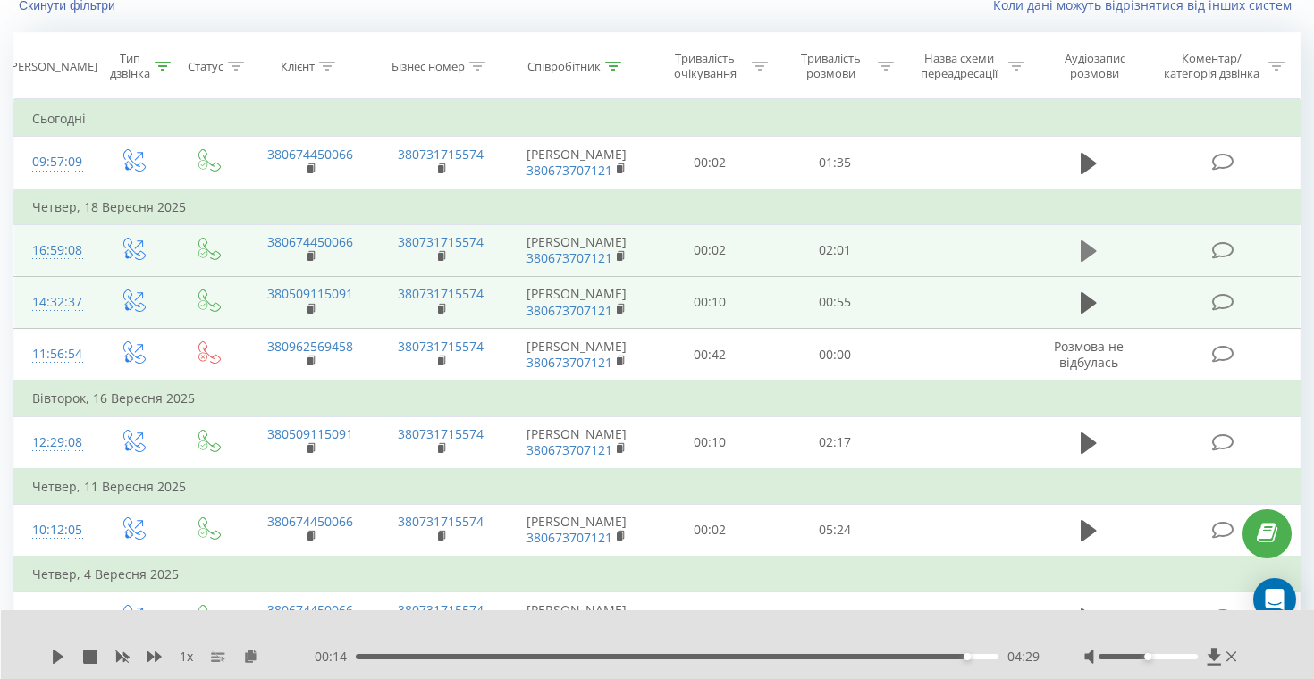
click at [1085, 253] on icon at bounding box center [1089, 250] width 16 height 21
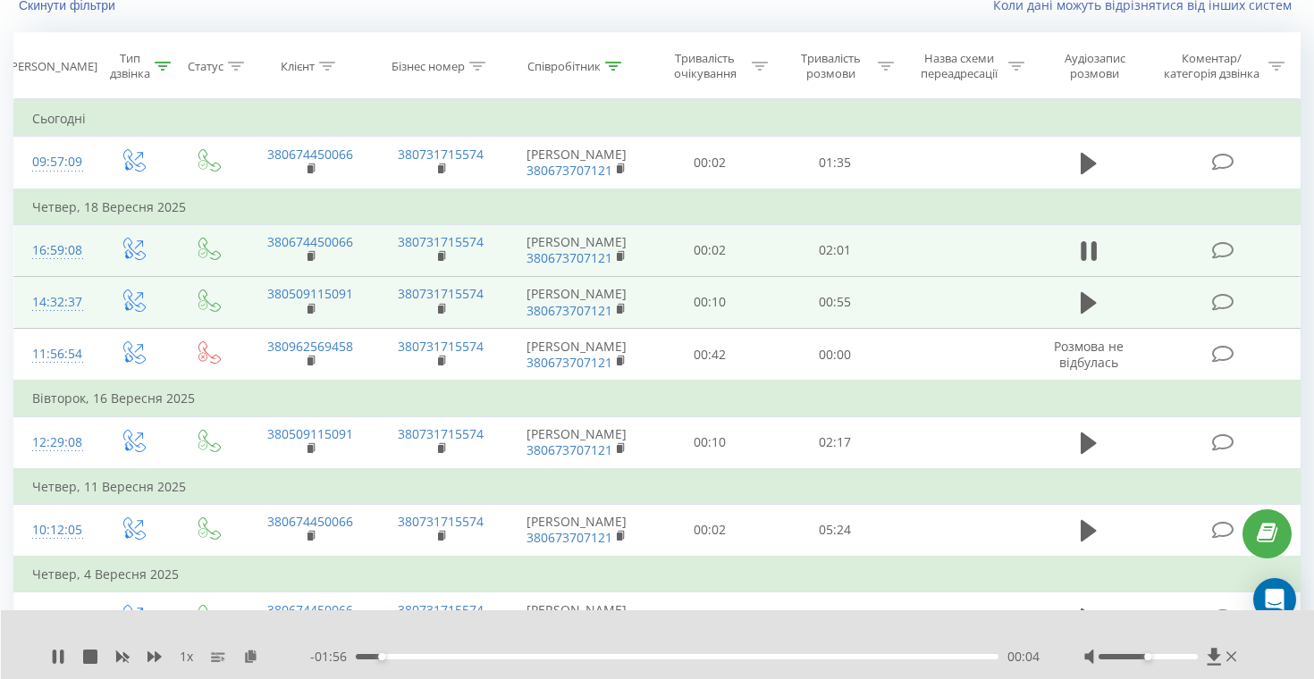
click at [521, 652] on div "- 01:56 00:04 00:04" at bounding box center [674, 657] width 729 height 18
click at [521, 656] on div "00:05" at bounding box center [677, 656] width 643 height 5
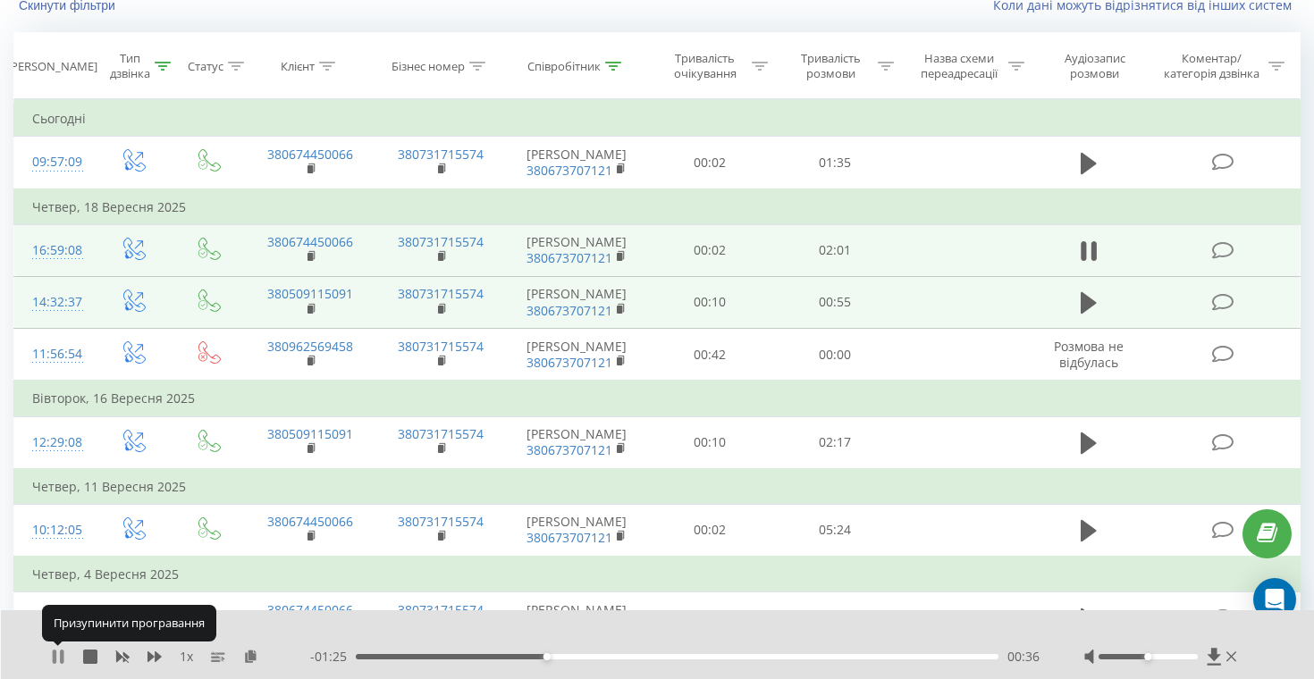
click at [55, 655] on icon at bounding box center [55, 657] width 4 height 14
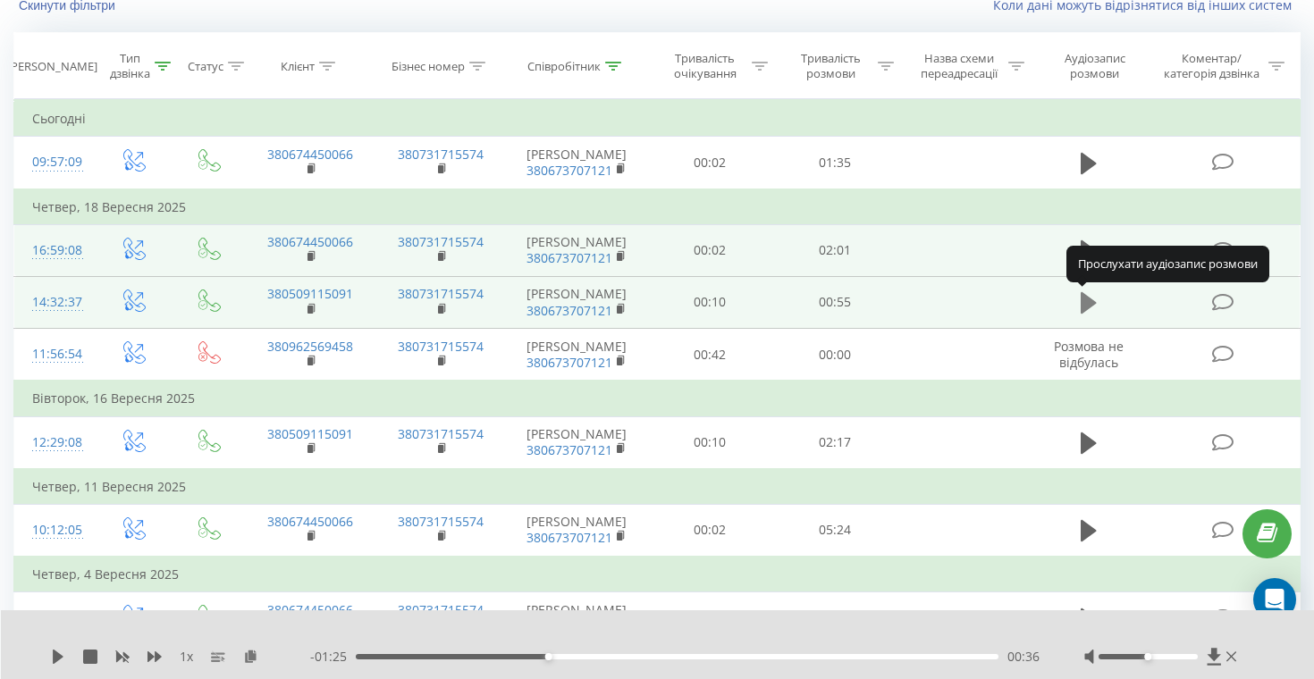
click at [1089, 301] on icon at bounding box center [1089, 302] width 16 height 21
click at [1088, 303] on icon at bounding box center [1089, 302] width 16 height 25
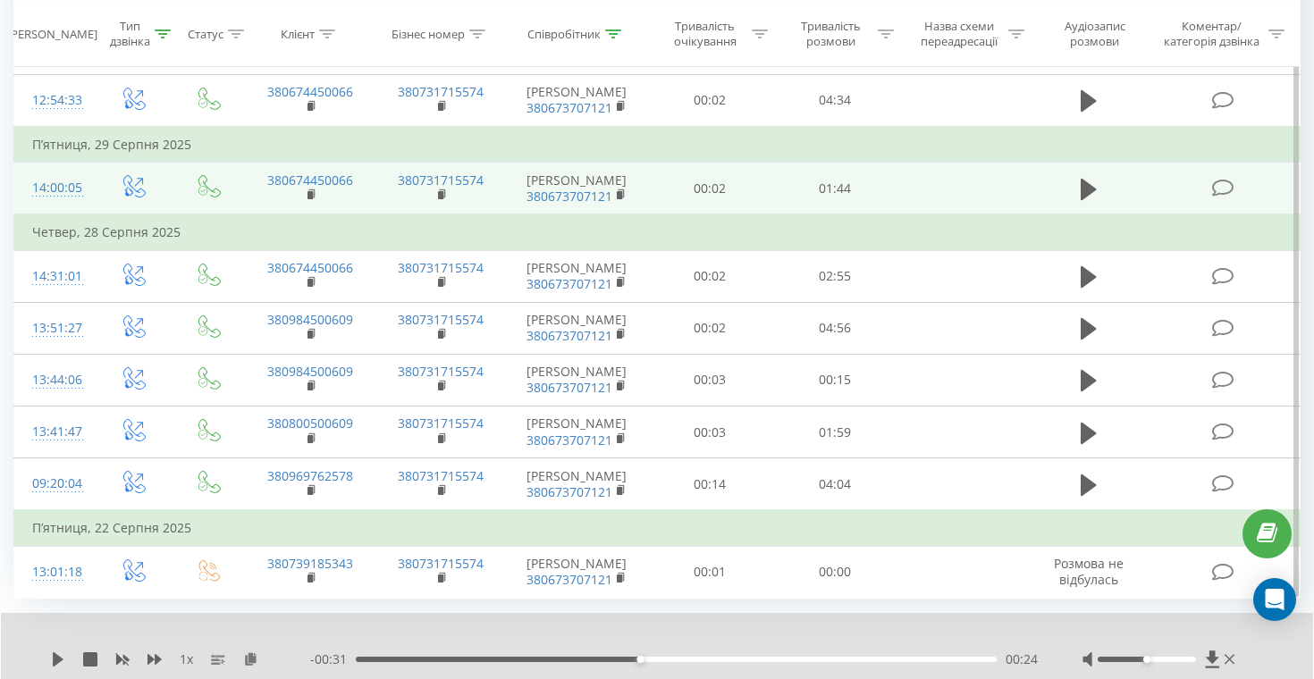
scroll to position [1019, 0]
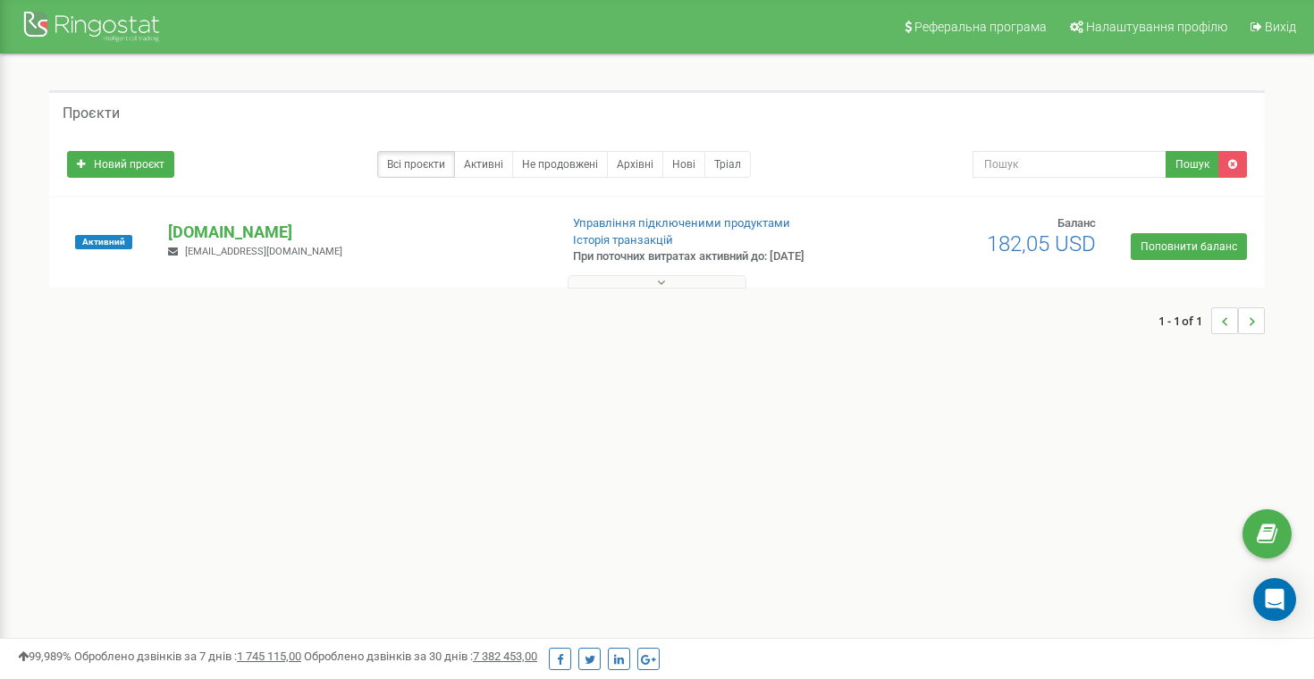
click at [266, 231] on p "[DOMAIN_NAME]" at bounding box center [355, 232] width 375 height 23
